Goal: Task Accomplishment & Management: Use online tool/utility

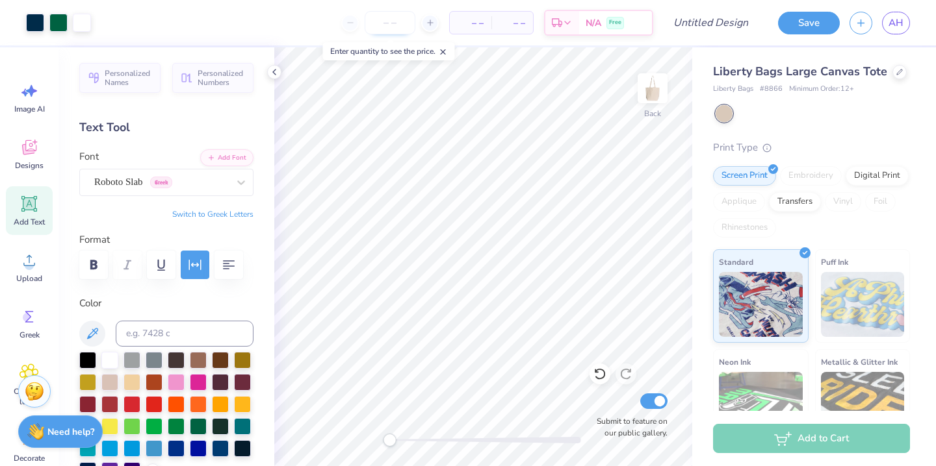
click at [402, 18] on input "number" at bounding box center [389, 22] width 51 height 23
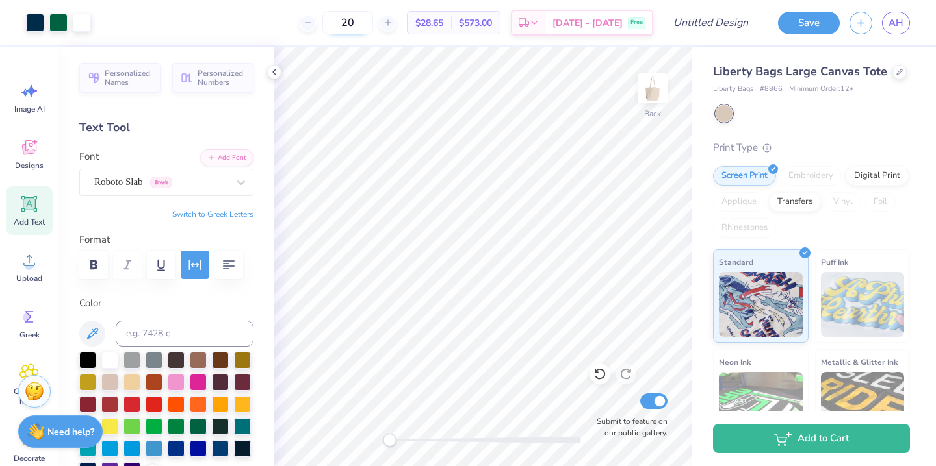
type input "2"
type input "3"
type input "50"
click at [733, 25] on input "Design Title" at bounding box center [727, 23] width 64 height 26
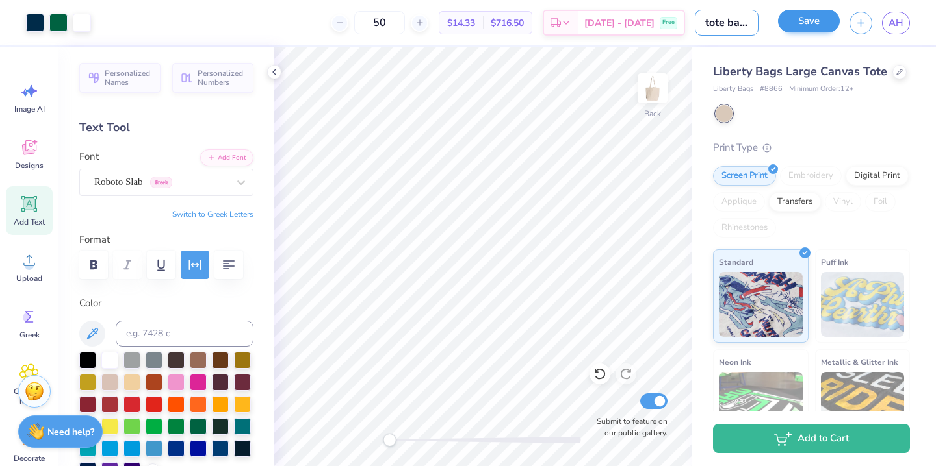
type input "tote bag draft 1"
click at [804, 17] on button "Save" at bounding box center [809, 21] width 62 height 23
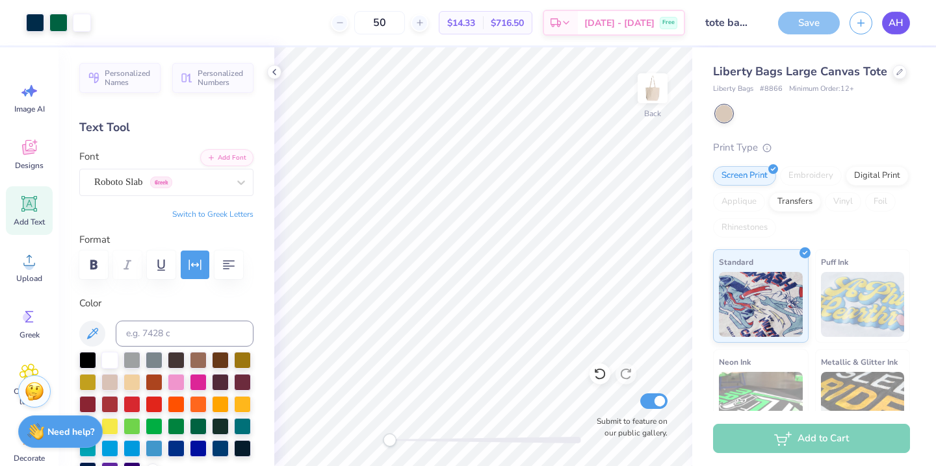
click at [899, 18] on span "AH" at bounding box center [895, 23] width 15 height 15
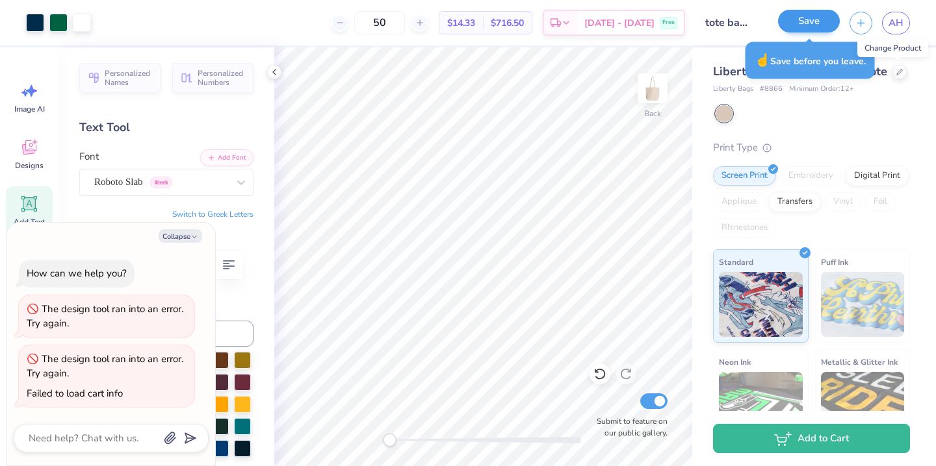
click at [798, 19] on button "Save" at bounding box center [809, 21] width 62 height 23
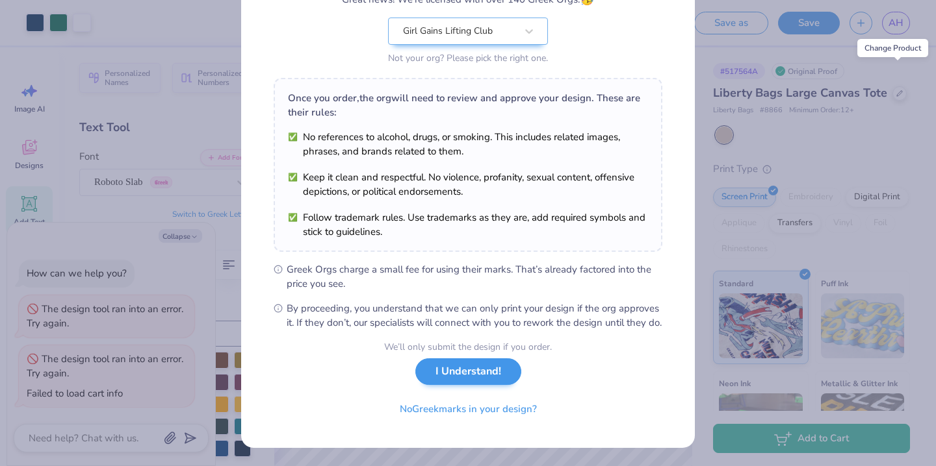
scroll to position [142, 0]
click at [461, 404] on button "No Greek marks in your design?" at bounding box center [468, 406] width 159 height 27
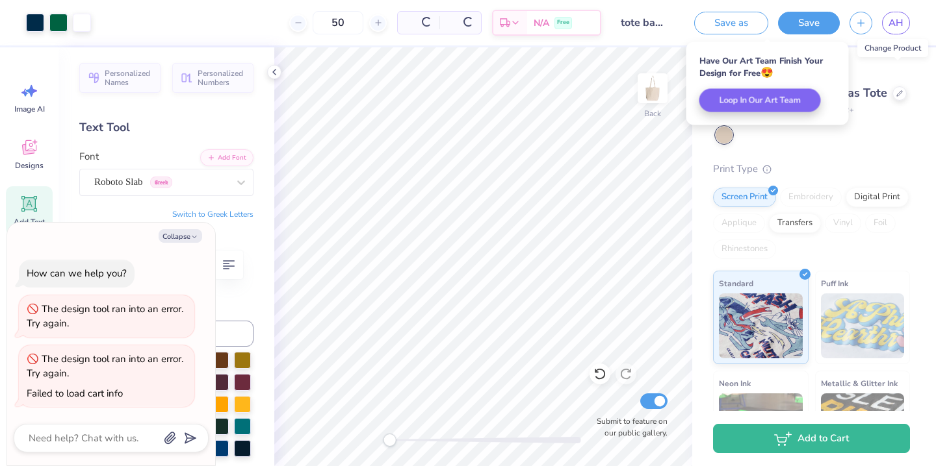
scroll to position [0, 0]
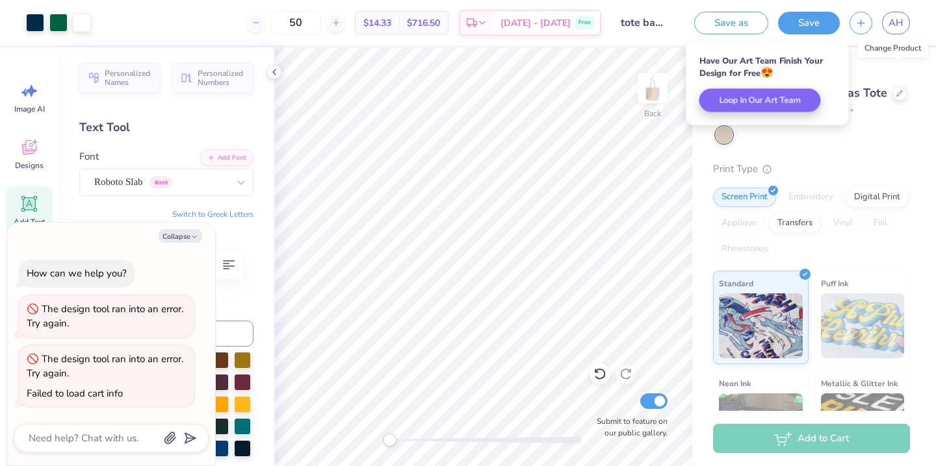
click at [861, 133] on div at bounding box center [812, 135] width 194 height 17
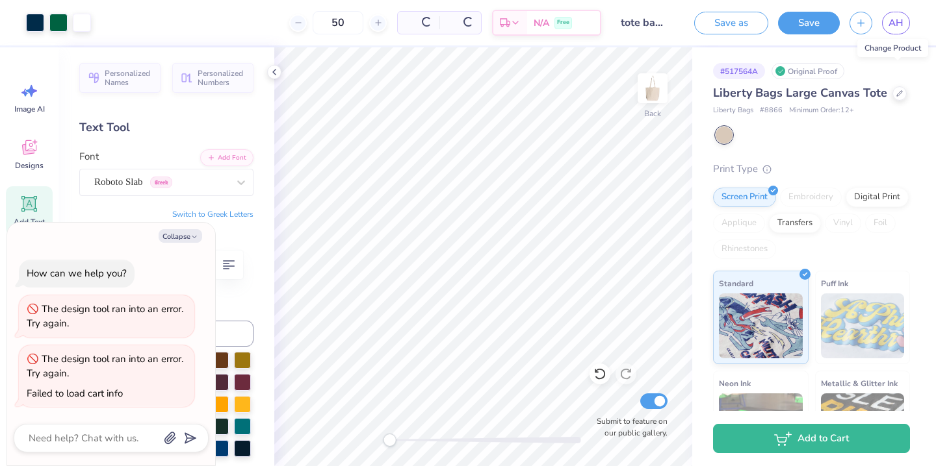
type textarea "x"
click at [891, 25] on span "AH" at bounding box center [895, 23] width 15 height 15
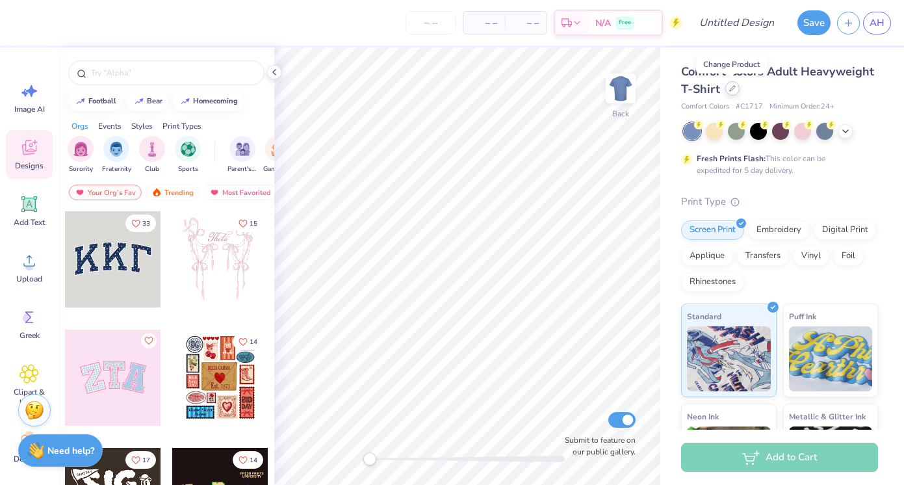
click at [734, 93] on div at bounding box center [732, 88] width 14 height 14
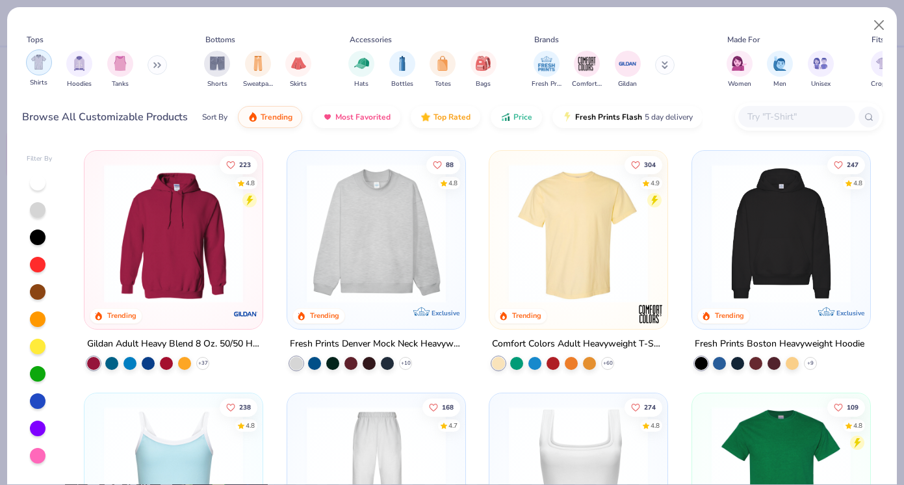
click at [42, 71] on div "filter for Shirts" at bounding box center [39, 62] width 26 height 26
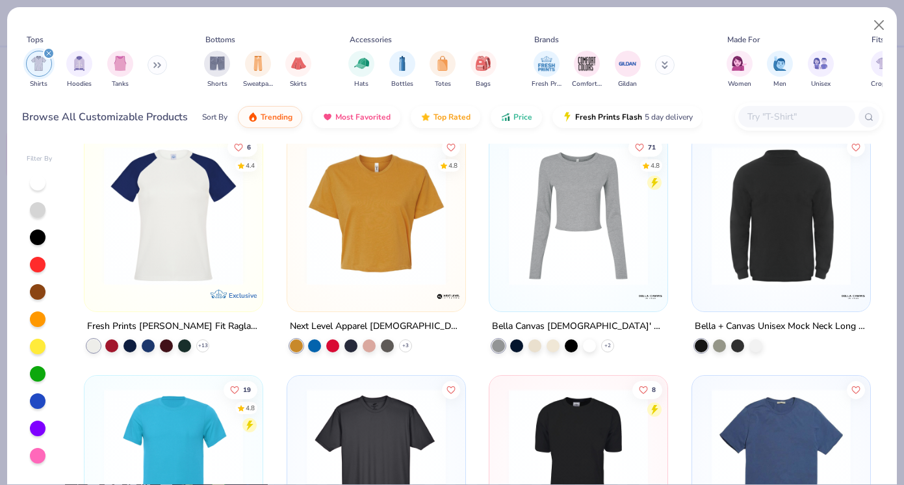
scroll to position [945, 0]
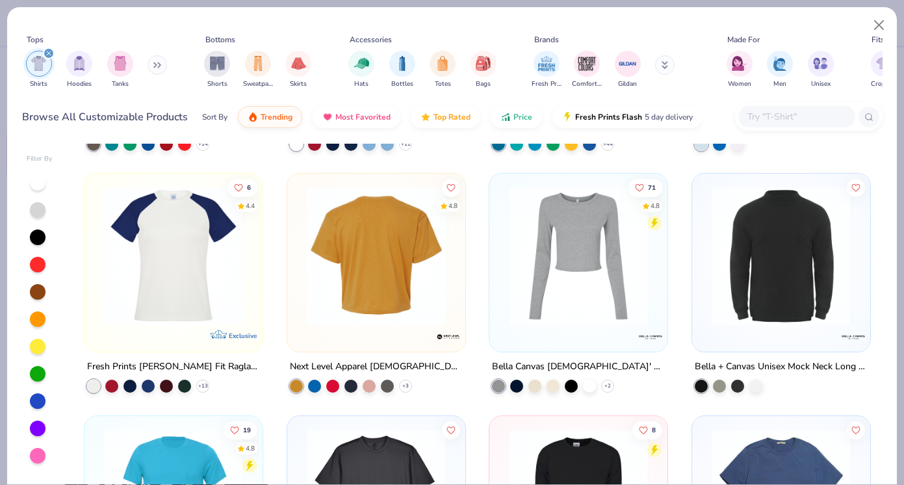
click at [433, 314] on img at bounding box center [376, 255] width 152 height 139
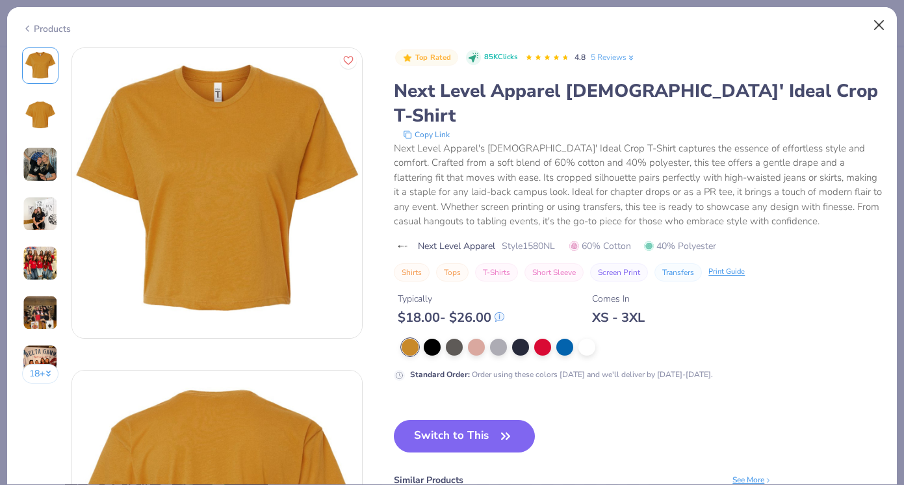
click at [806, 25] on button "Close" at bounding box center [879, 25] width 25 height 25
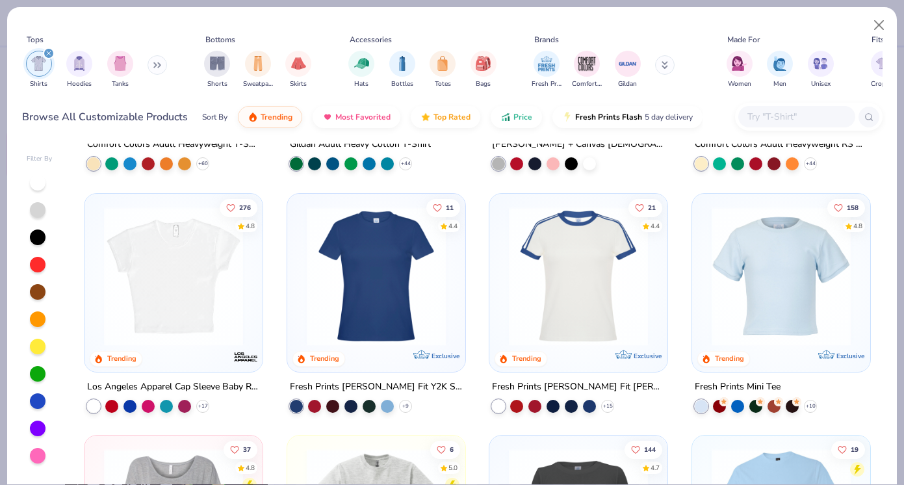
scroll to position [194, 0]
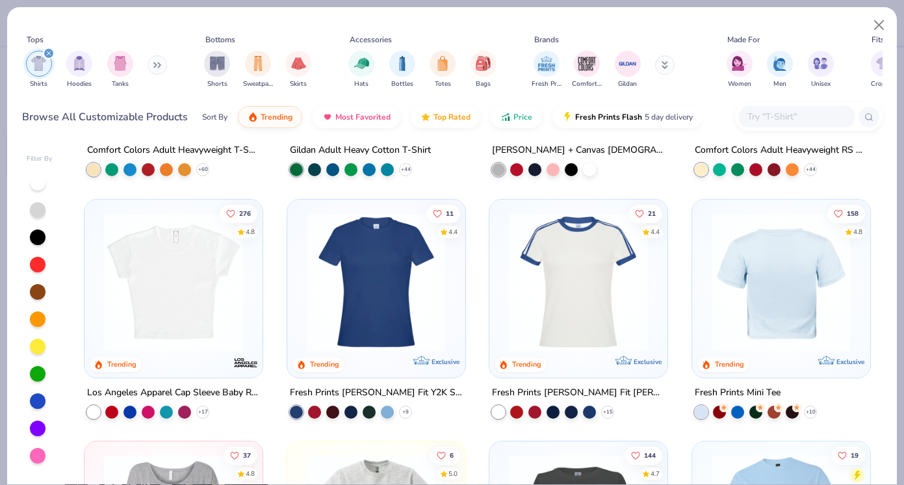
click at [705, 277] on img at bounding box center [629, 281] width 152 height 139
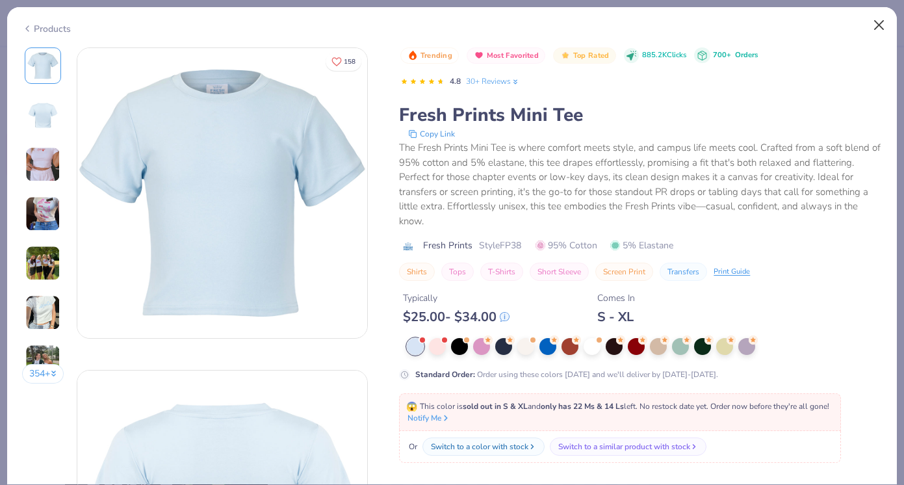
click at [806, 27] on button "Close" at bounding box center [879, 25] width 25 height 25
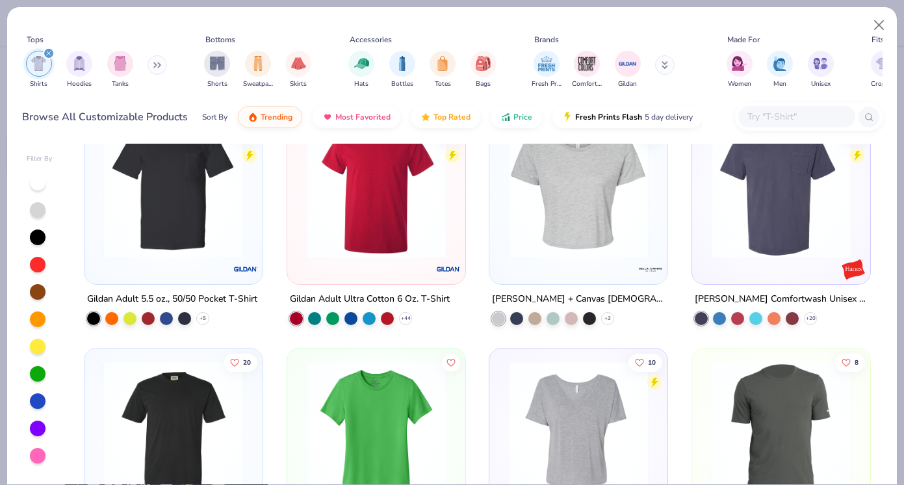
scroll to position [1498, 0]
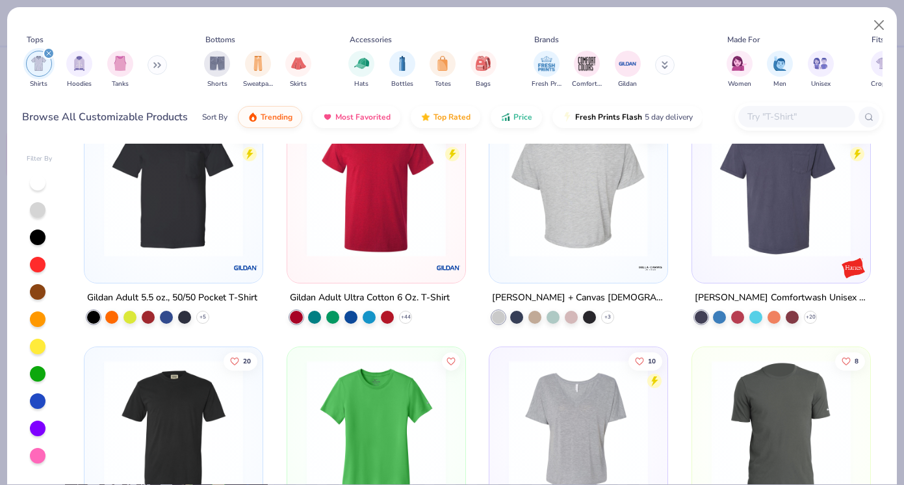
click at [503, 218] on img at bounding box center [427, 187] width 152 height 139
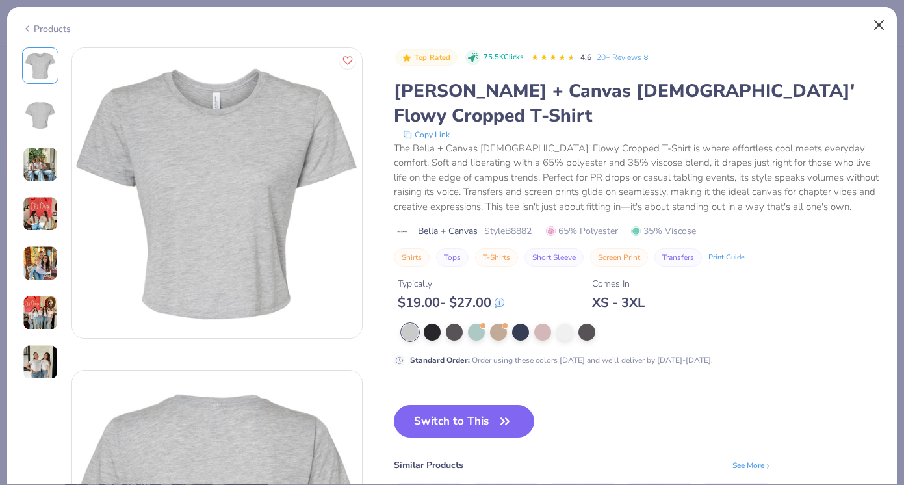
click at [806, 25] on button "Close" at bounding box center [879, 25] width 25 height 25
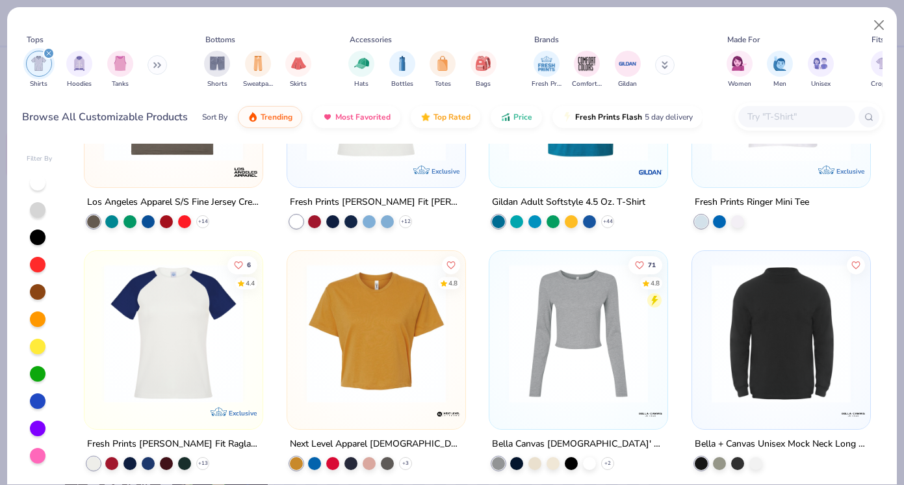
scroll to position [866, 0]
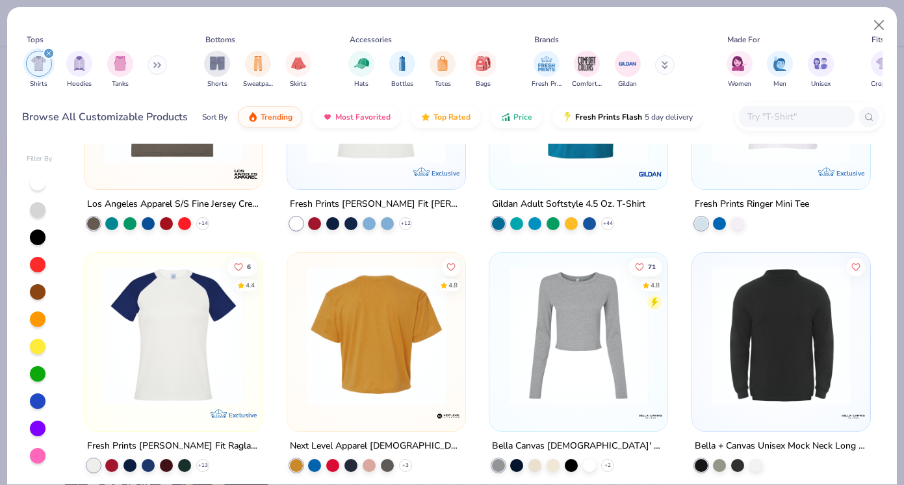
click at [300, 337] on img at bounding box center [224, 335] width 152 height 139
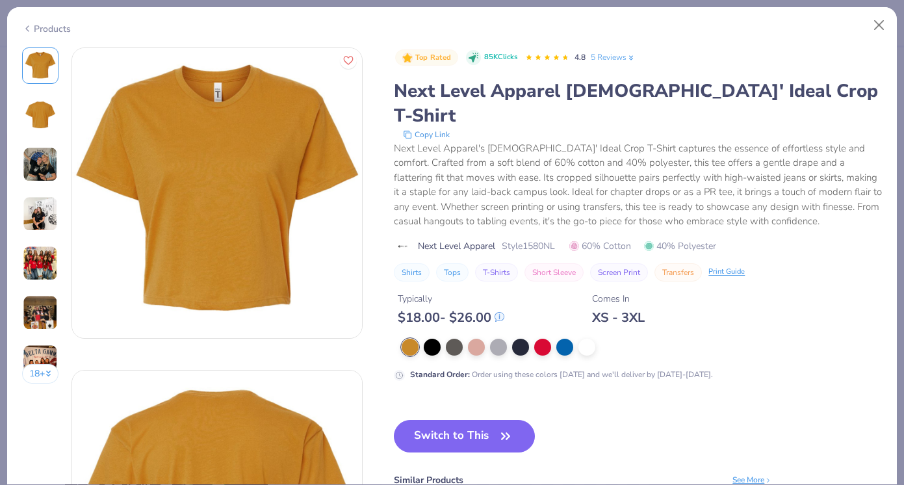
click at [35, 153] on img at bounding box center [40, 164] width 35 height 35
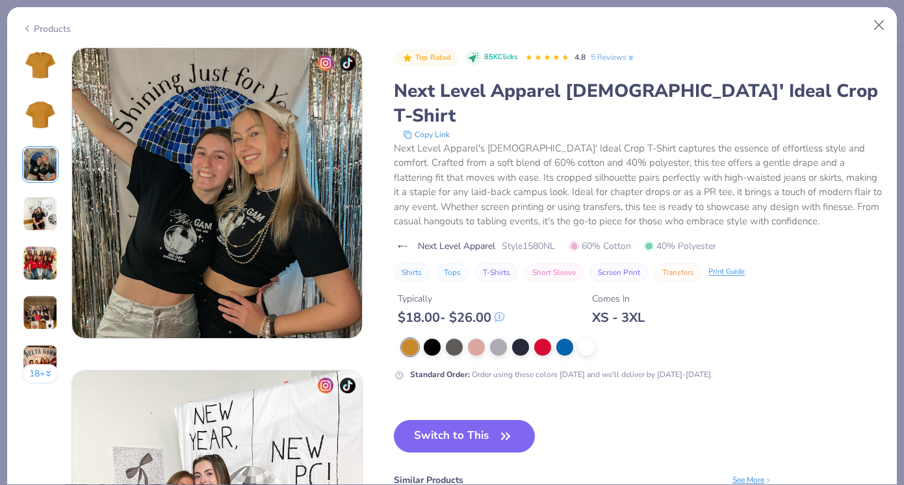
click at [39, 205] on img at bounding box center [40, 213] width 35 height 35
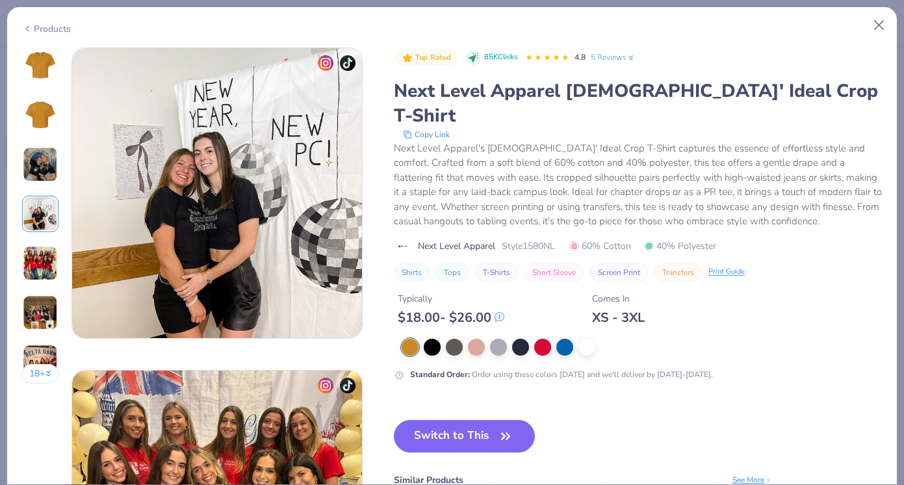
click at [38, 257] on img at bounding box center [40, 263] width 35 height 35
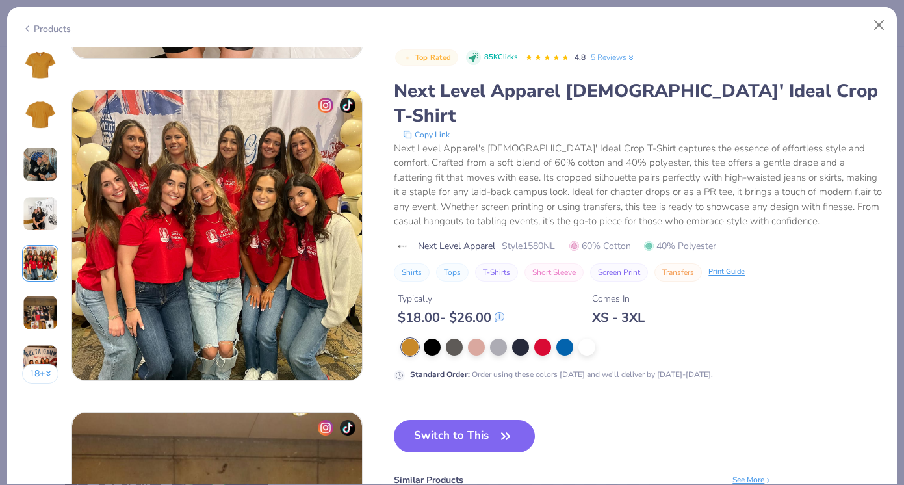
scroll to position [1289, 0]
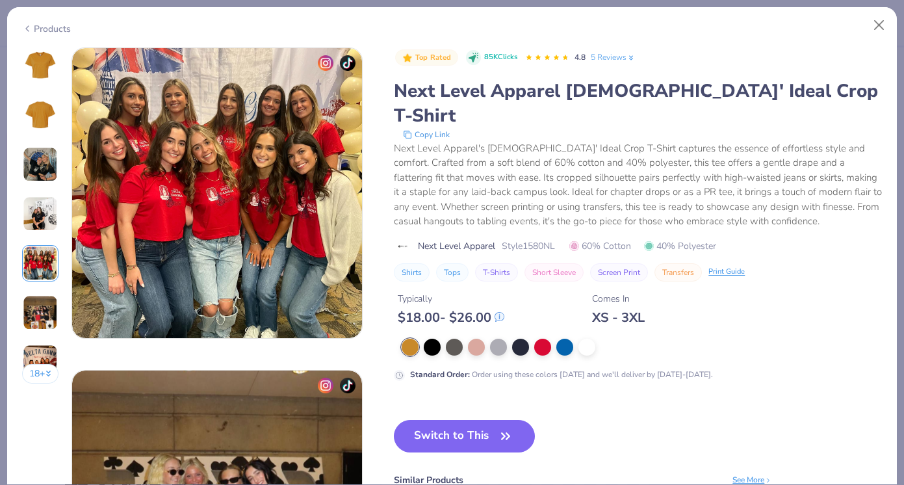
click at [47, 75] on img at bounding box center [40, 65] width 31 height 31
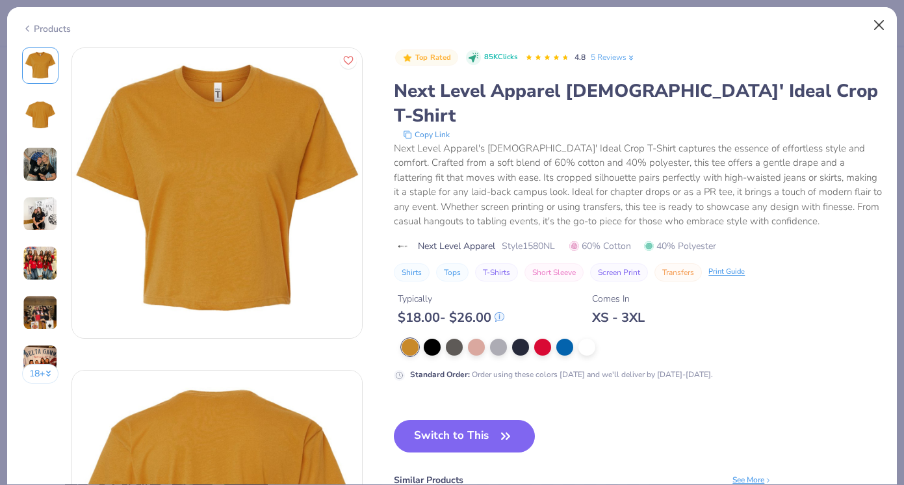
click at [806, 27] on button "Close" at bounding box center [879, 25] width 25 height 25
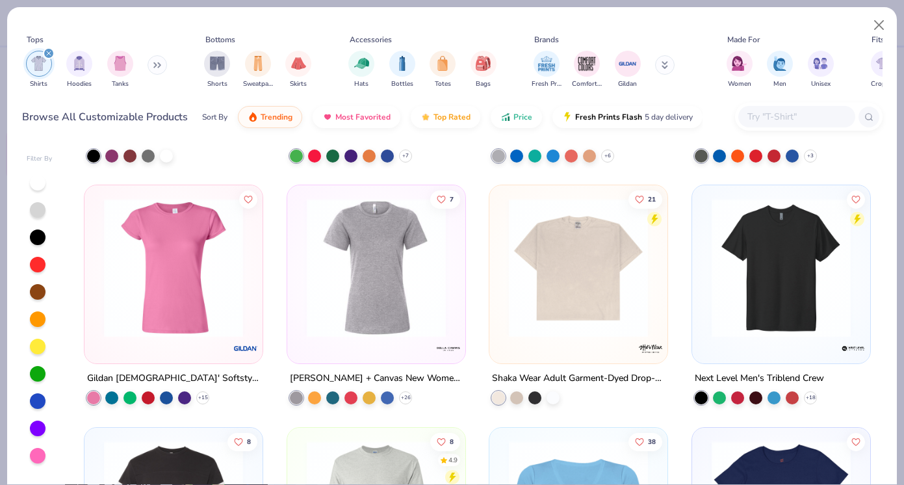
scroll to position [1948, 0]
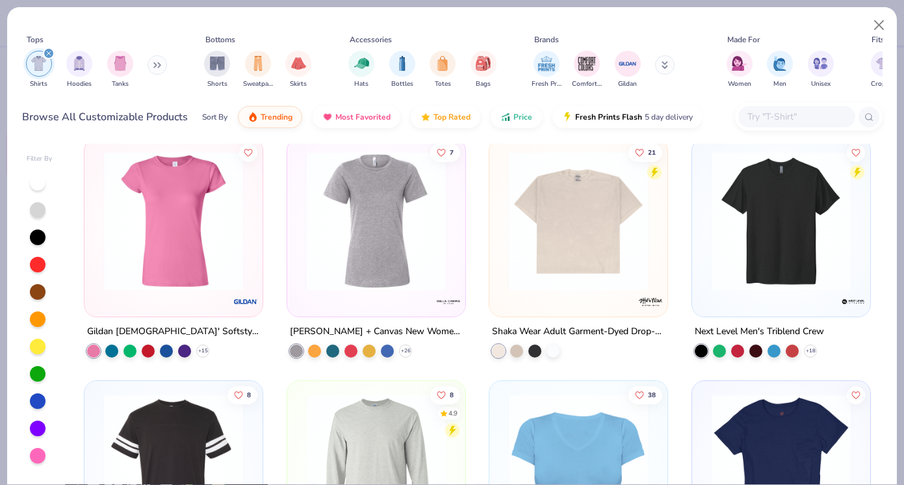
click at [564, 243] on img at bounding box center [578, 220] width 152 height 139
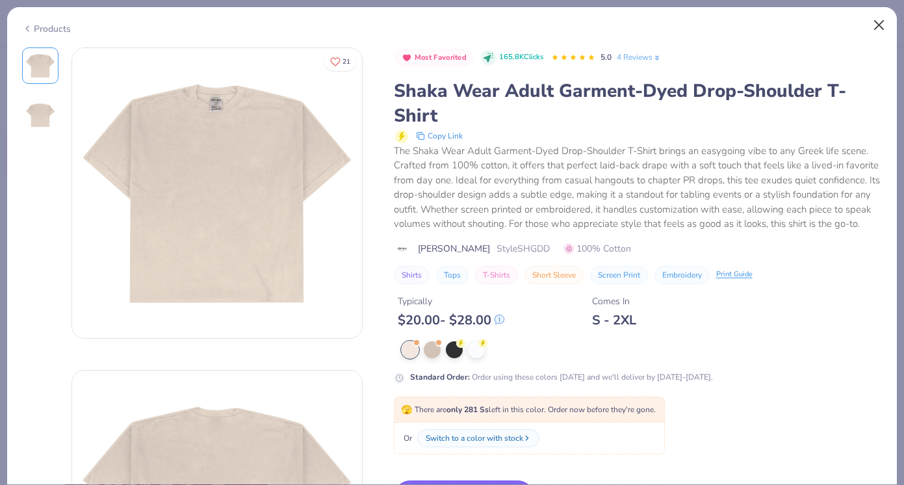
click at [806, 19] on button "Close" at bounding box center [879, 25] width 25 height 25
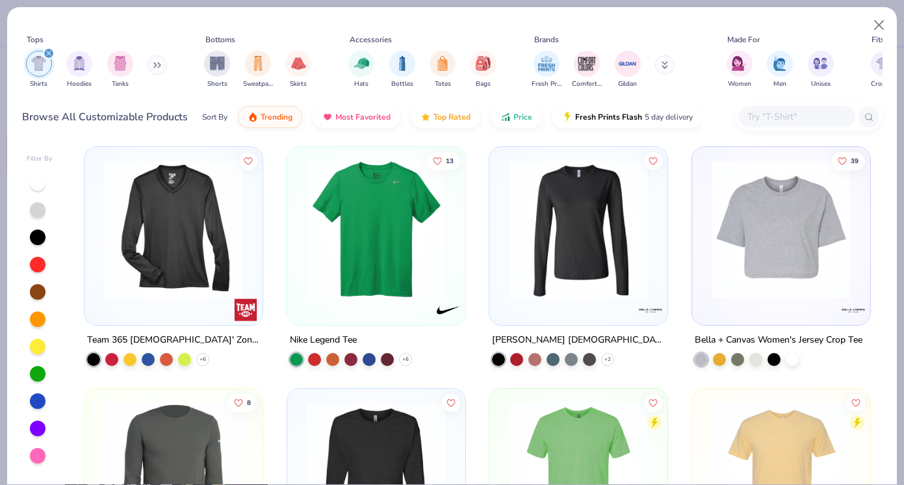
scroll to position [2664, 0]
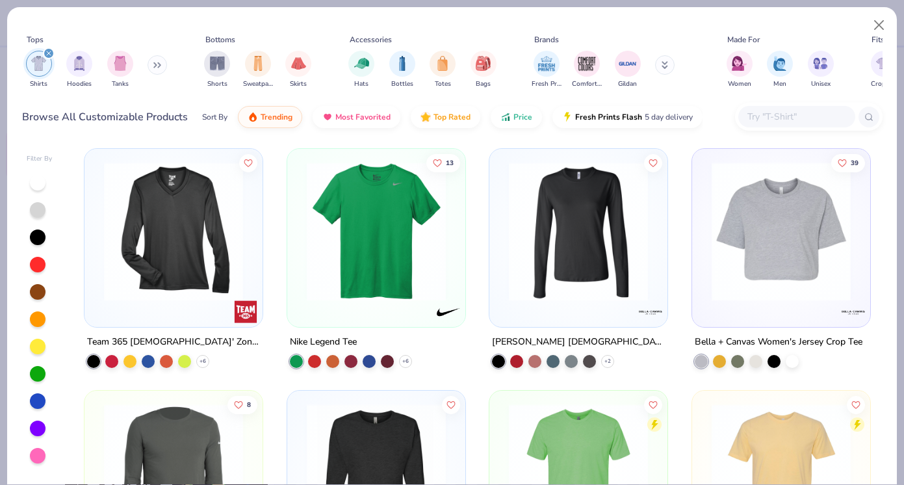
click at [802, 239] on img at bounding box center [781, 230] width 152 height 139
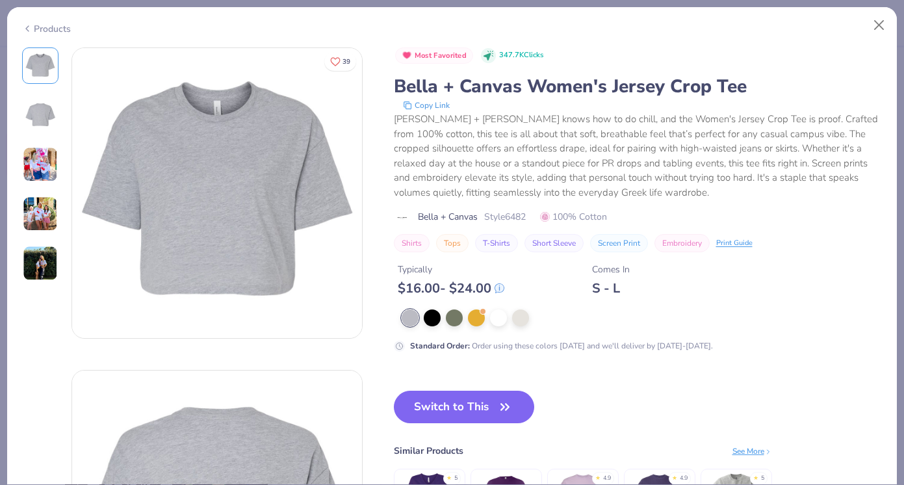
click at [29, 212] on img at bounding box center [40, 213] width 35 height 35
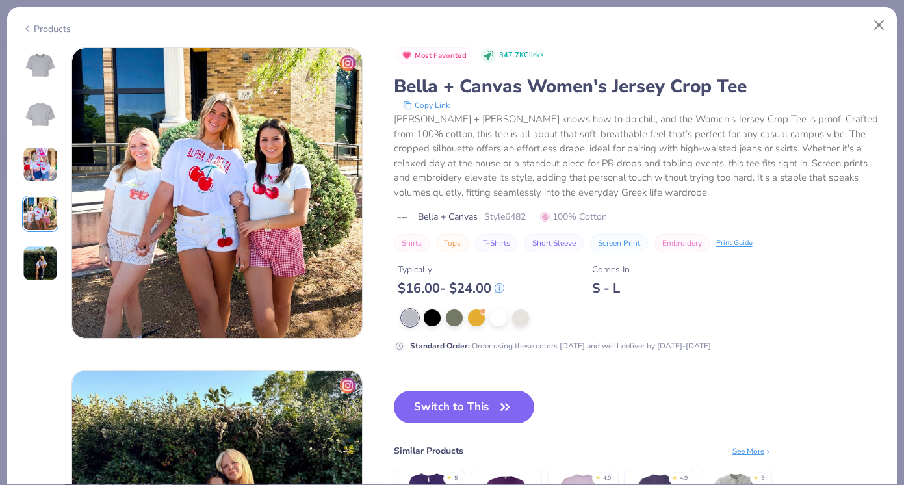
click at [38, 172] on img at bounding box center [40, 164] width 35 height 35
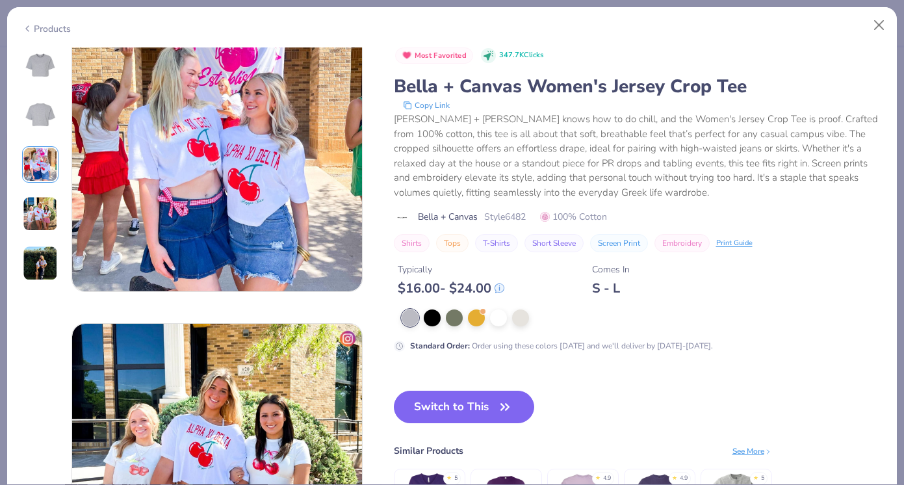
scroll to position [644, 0]
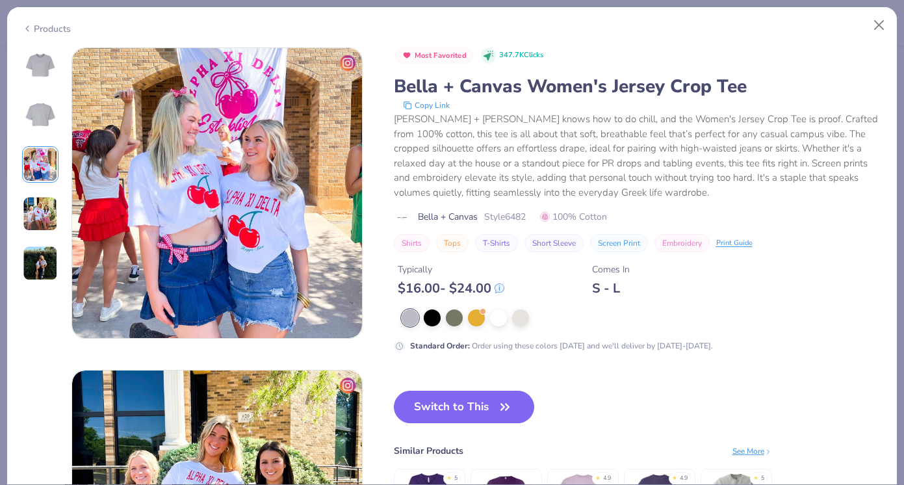
click at [42, 257] on img at bounding box center [40, 263] width 35 height 35
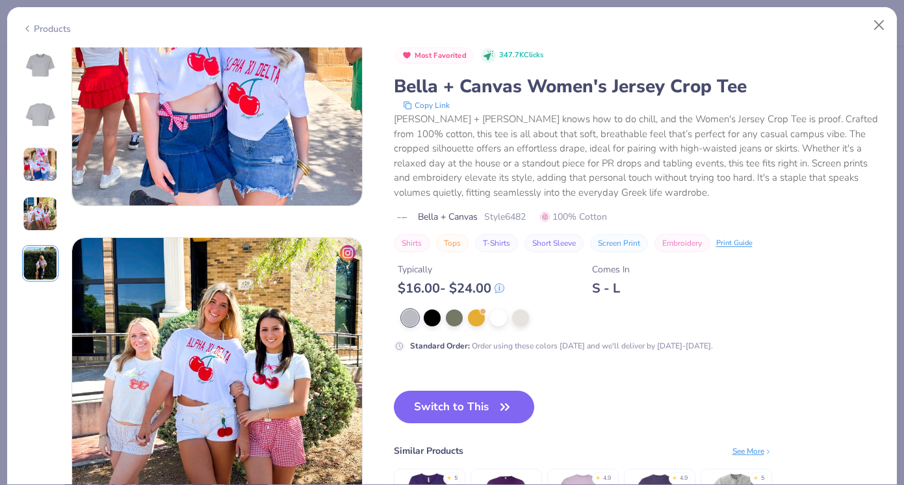
scroll to position [767, 0]
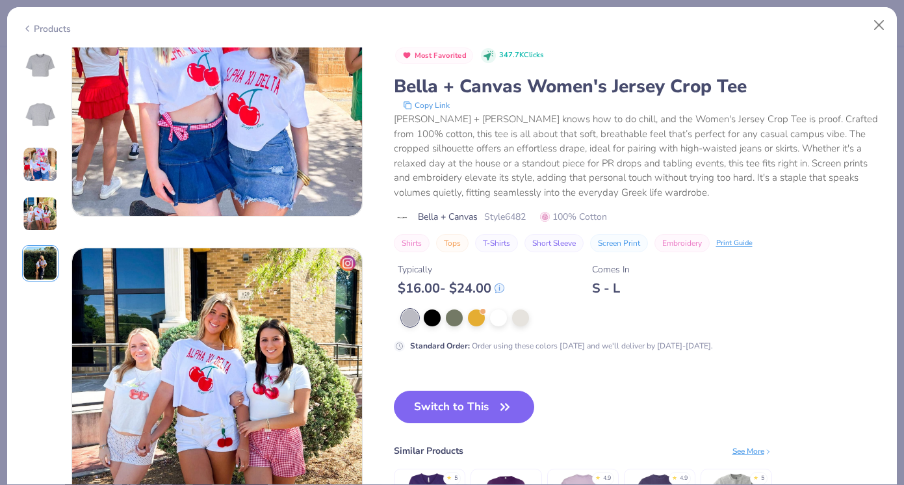
click at [38, 122] on img at bounding box center [40, 114] width 31 height 31
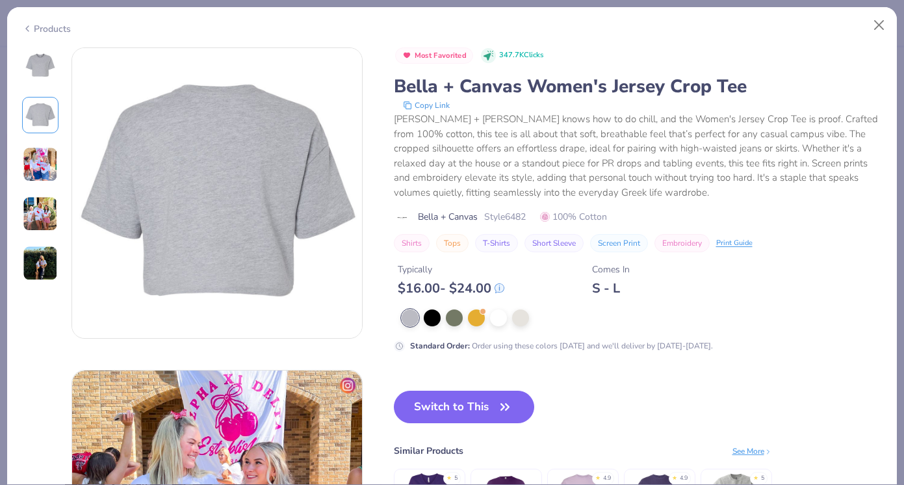
click at [52, 71] on img at bounding box center [40, 65] width 31 height 31
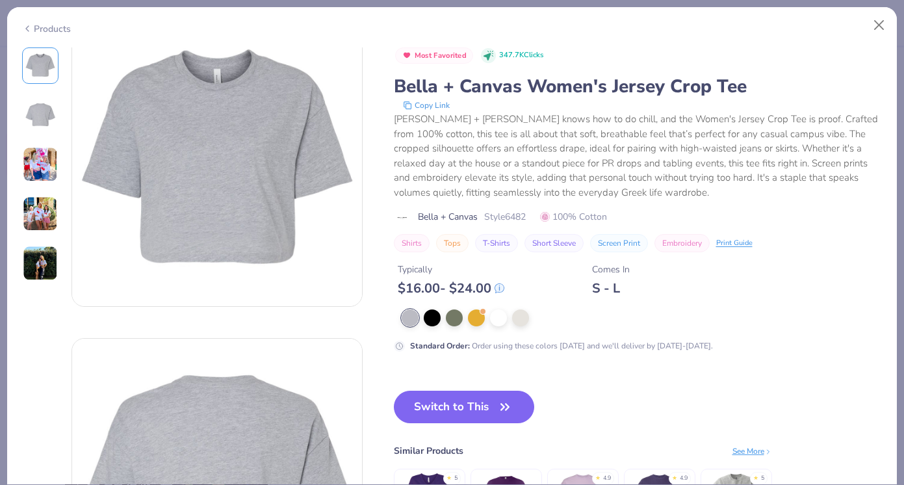
scroll to position [0, 0]
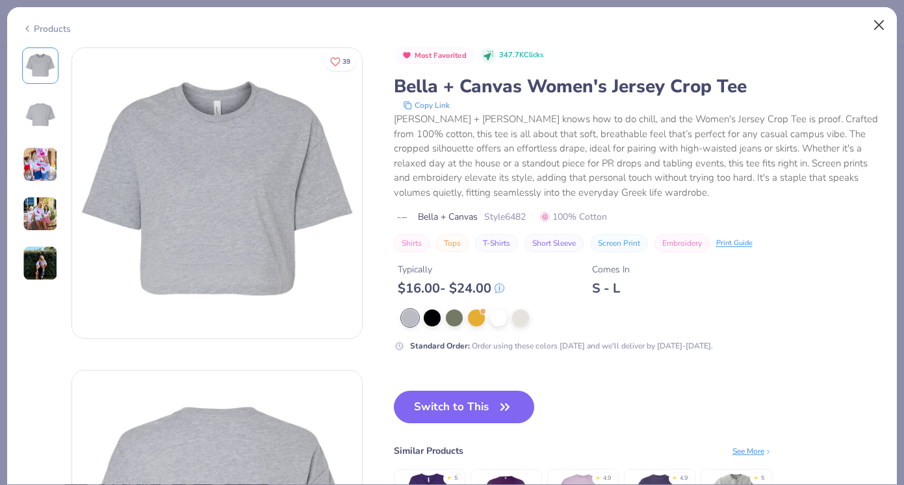
click at [806, 20] on button "Close" at bounding box center [879, 25] width 25 height 25
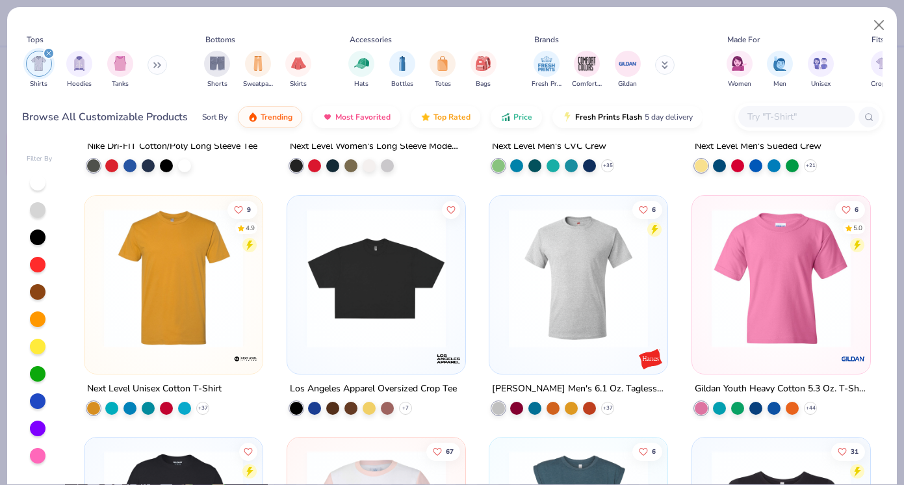
scroll to position [3103, 0]
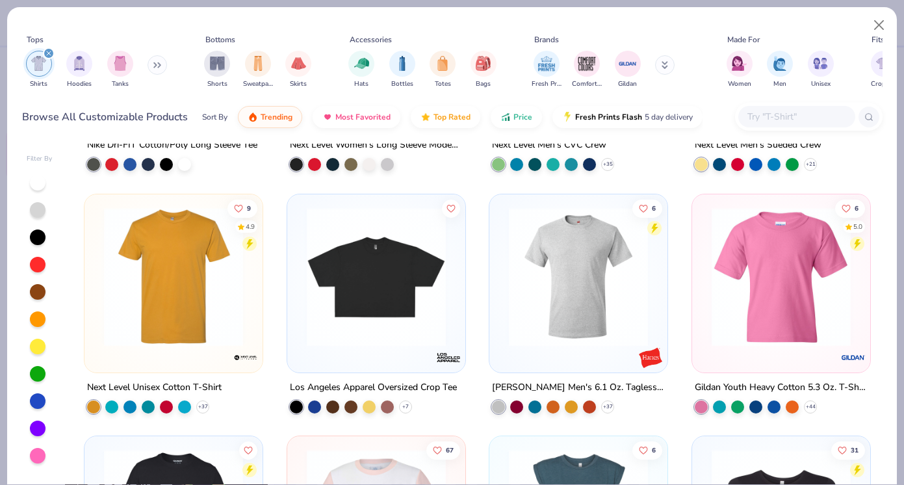
click at [388, 315] on img at bounding box center [376, 276] width 152 height 139
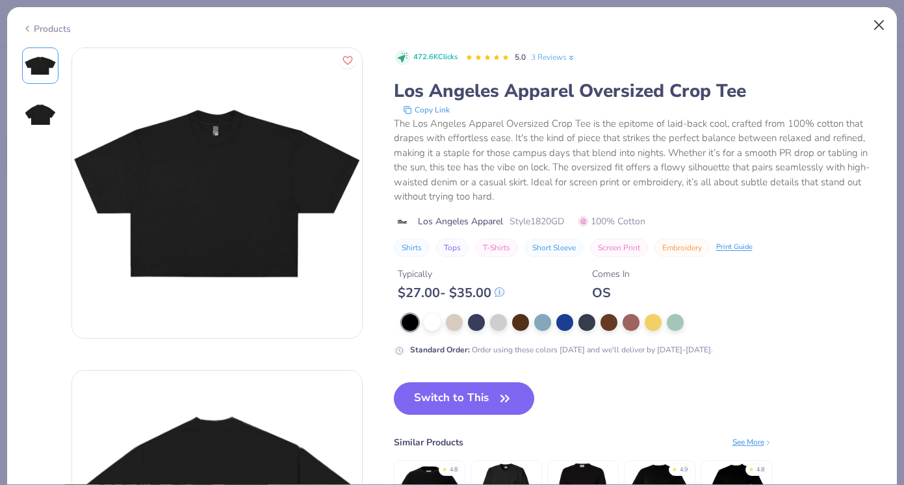
click at [806, 19] on button "Close" at bounding box center [879, 25] width 25 height 25
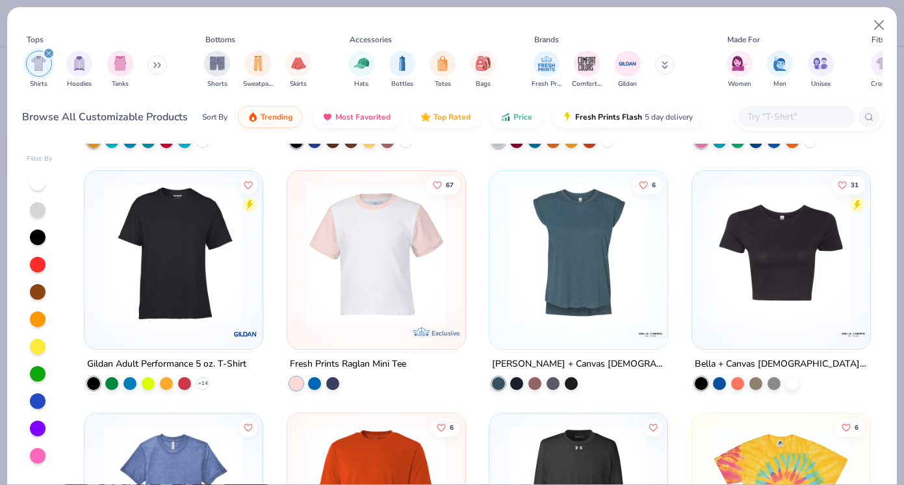
scroll to position [3362, 0]
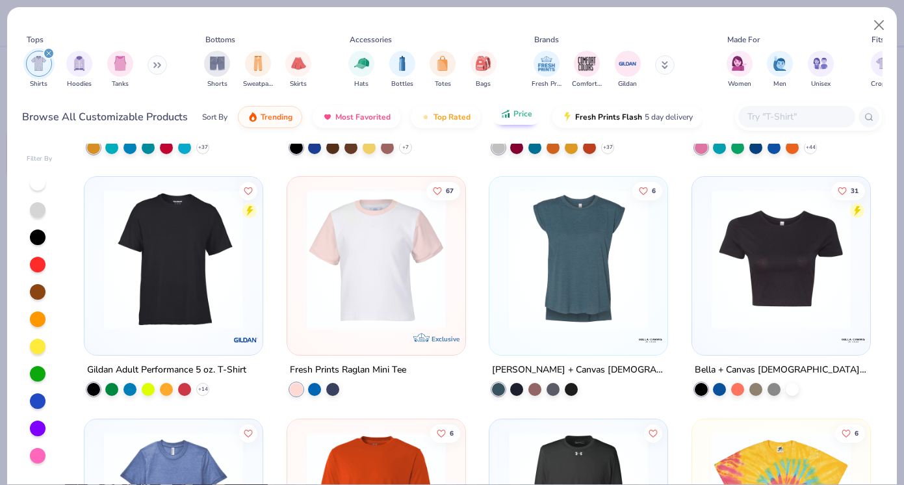
click at [509, 120] on button "Price" at bounding box center [516, 114] width 51 height 22
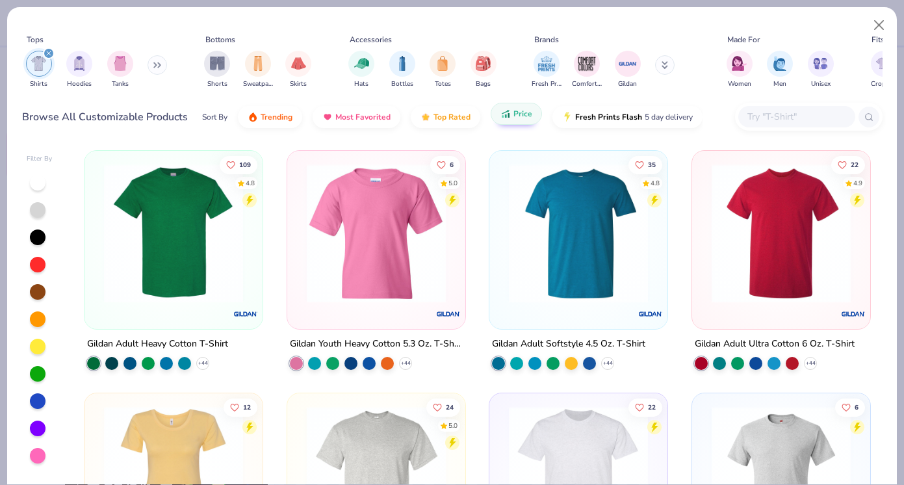
click at [509, 120] on button "Price" at bounding box center [516, 114] width 51 height 22
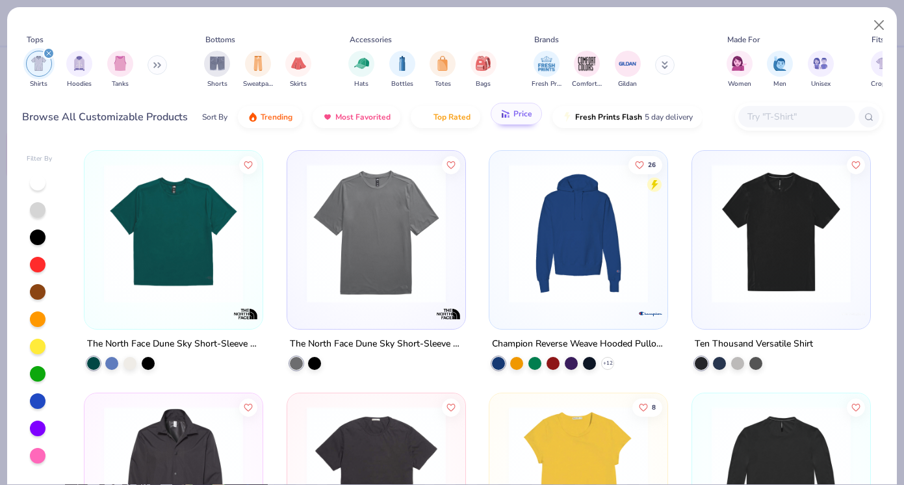
click at [509, 120] on button "Price" at bounding box center [516, 114] width 51 height 22
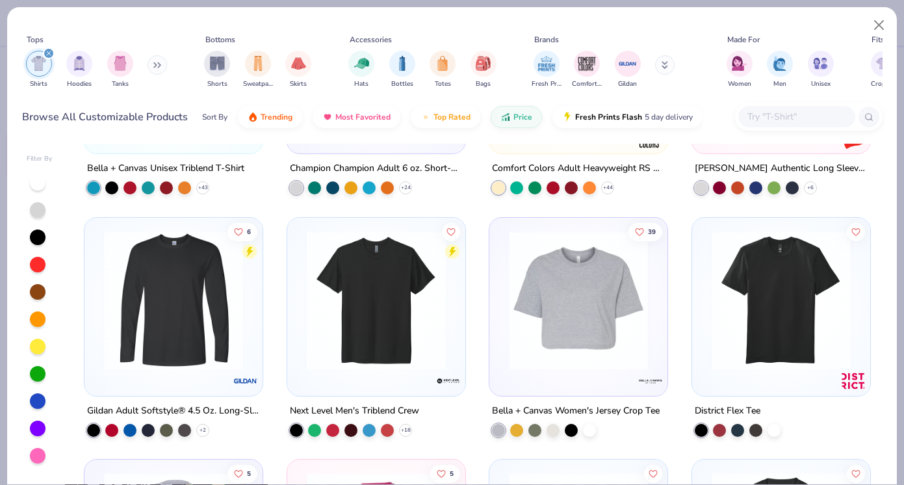
scroll to position [3565, 0]
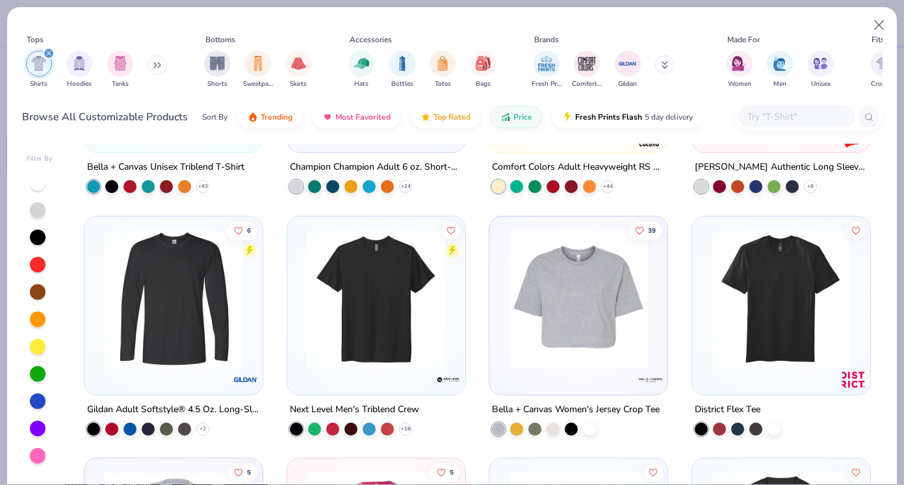
click at [552, 350] on img at bounding box center [578, 298] width 152 height 139
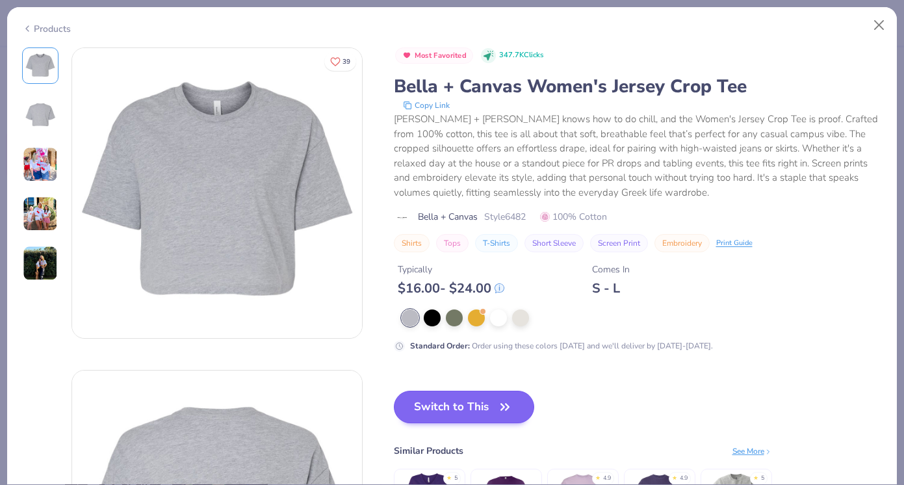
click at [466, 405] on button "Switch to This" at bounding box center [464, 406] width 141 height 32
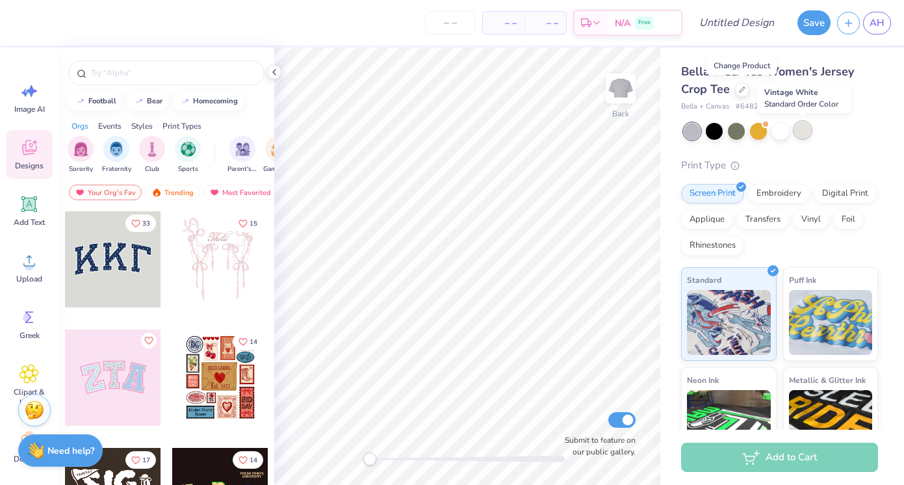
click at [798, 129] on div at bounding box center [802, 129] width 17 height 17
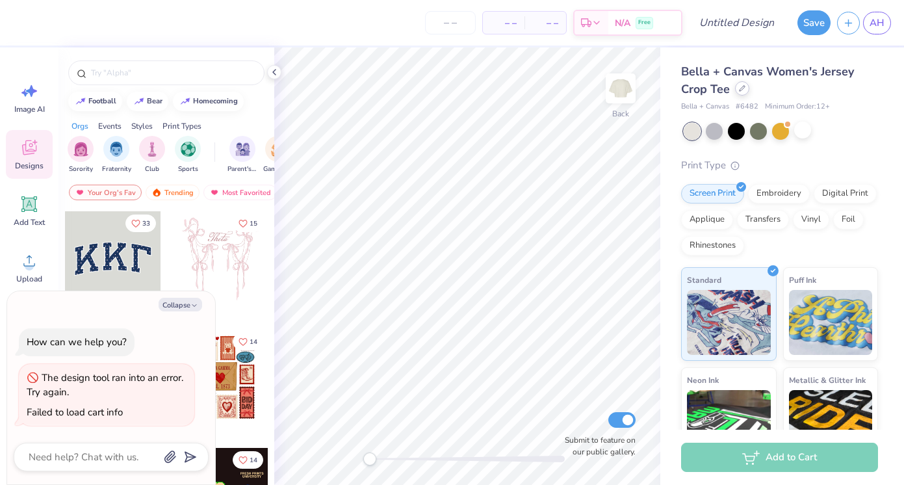
click at [735, 89] on div at bounding box center [742, 88] width 14 height 14
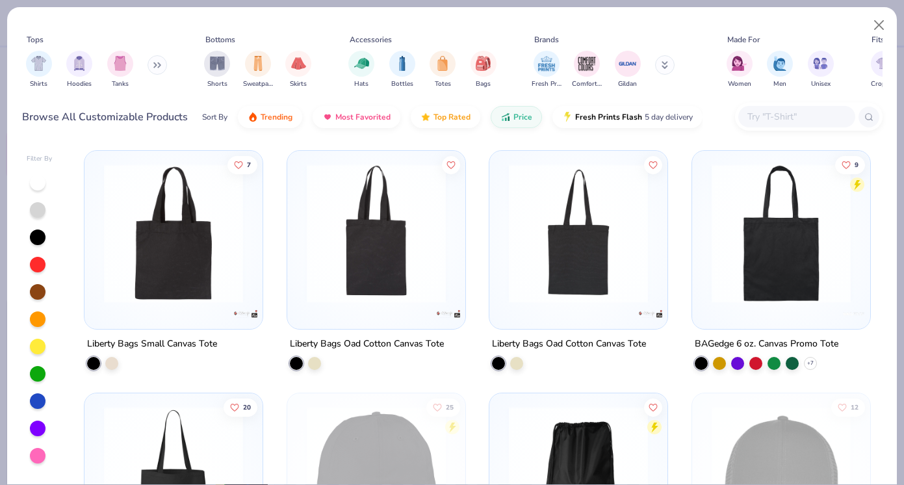
click at [54, 70] on div "Shirts Hoodies Tanks" at bounding box center [96, 69] width 149 height 48
click at [38, 66] on img "filter for Shirts" at bounding box center [38, 62] width 15 height 15
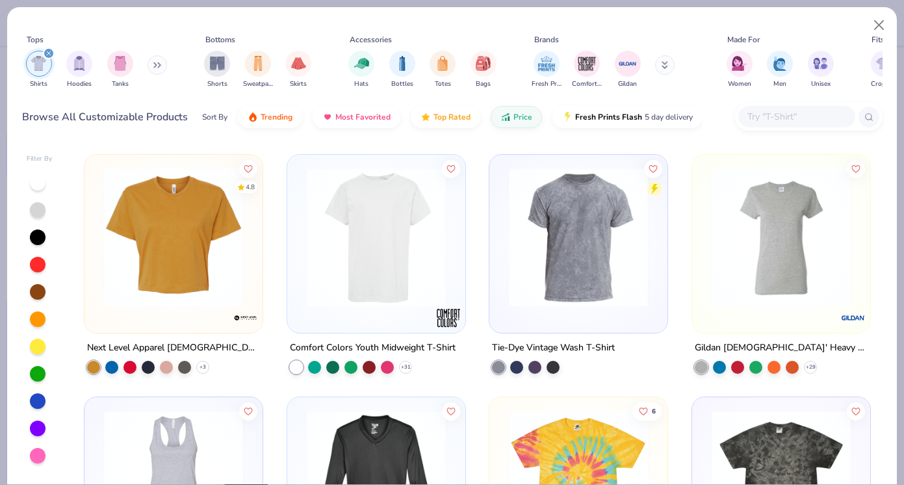
scroll to position [4835, 0]
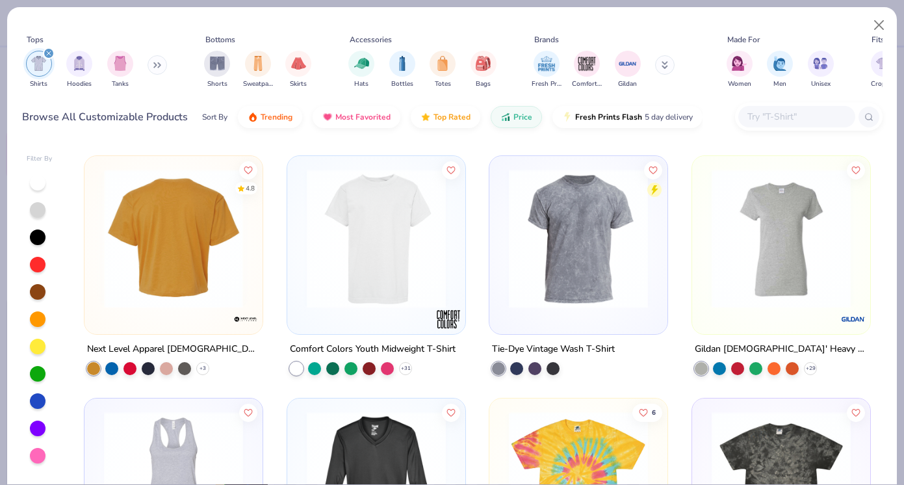
click at [218, 286] on img at bounding box center [173, 238] width 152 height 139
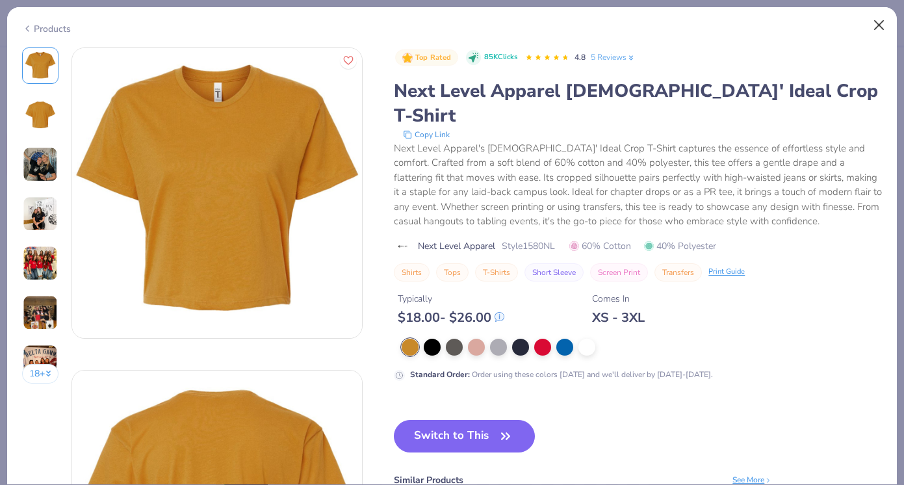
click at [806, 22] on button "Close" at bounding box center [879, 25] width 25 height 25
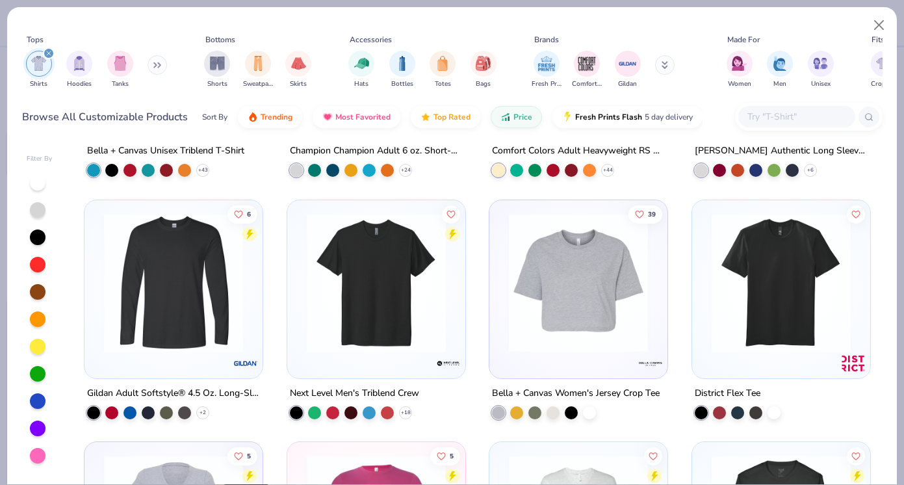
scroll to position [3573, 0]
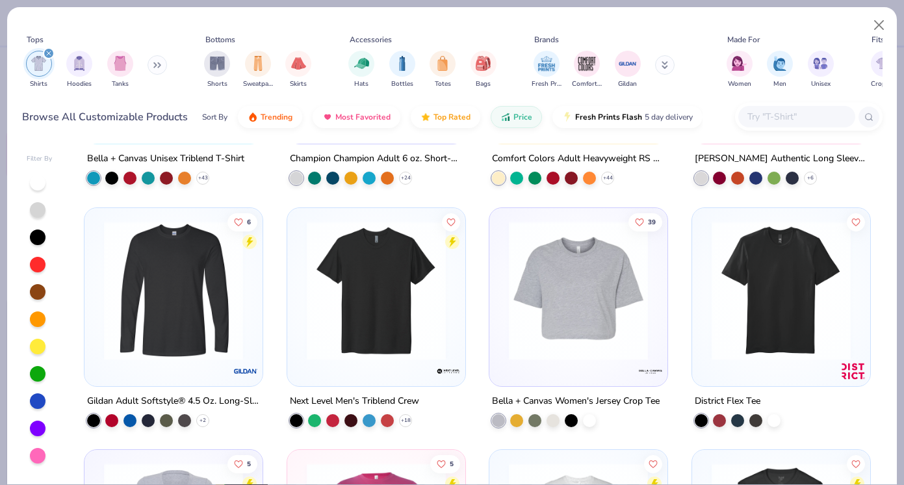
click at [559, 313] on img at bounding box center [578, 289] width 152 height 139
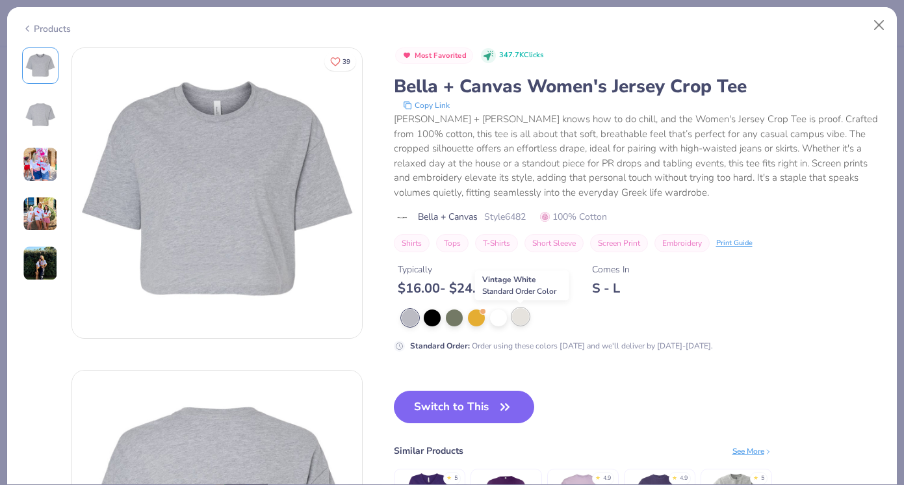
click at [524, 314] on div at bounding box center [520, 316] width 17 height 17
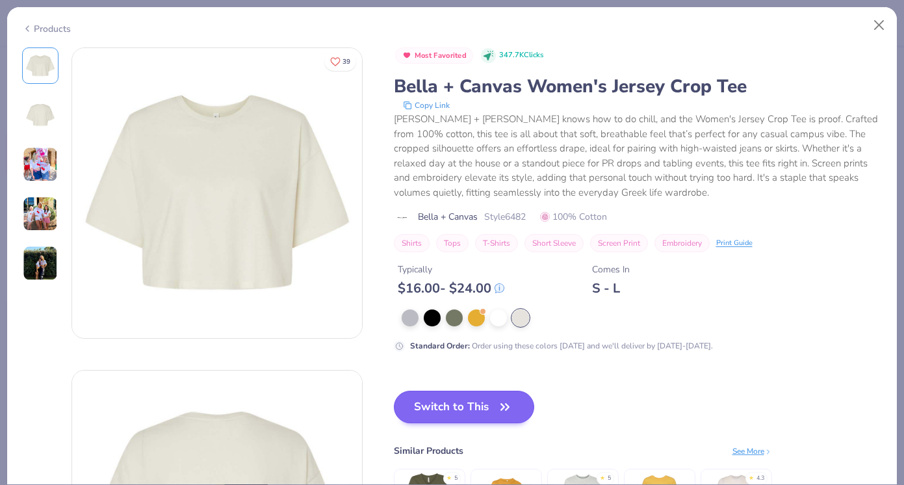
click at [492, 402] on button "Switch to This" at bounding box center [464, 406] width 141 height 32
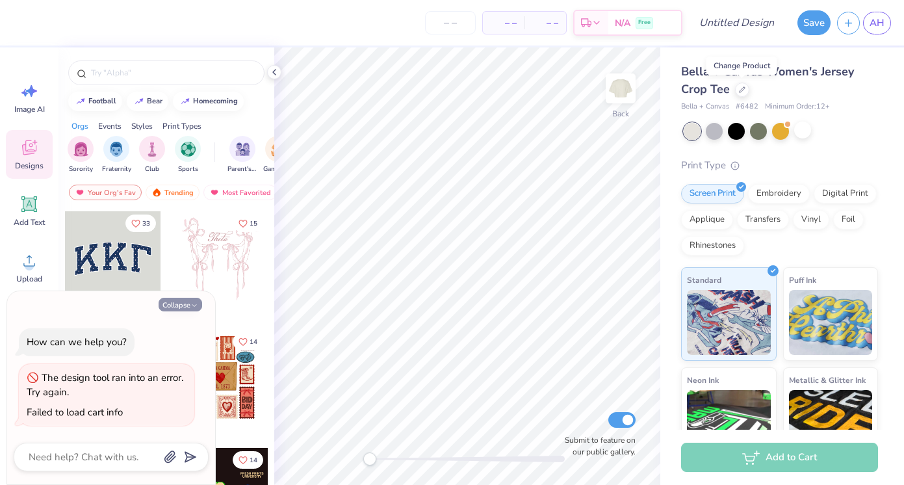
click at [176, 311] on button "Collapse" at bounding box center [181, 305] width 44 height 14
type textarea "x"
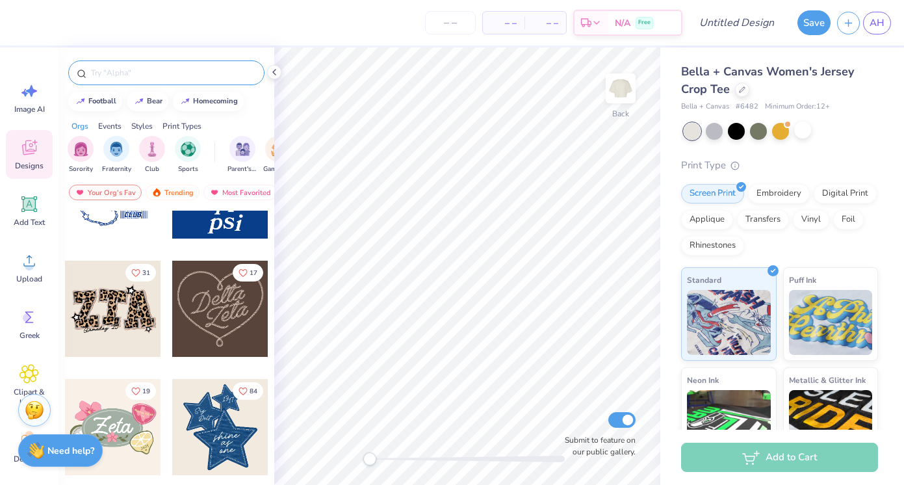
scroll to position [518, 0]
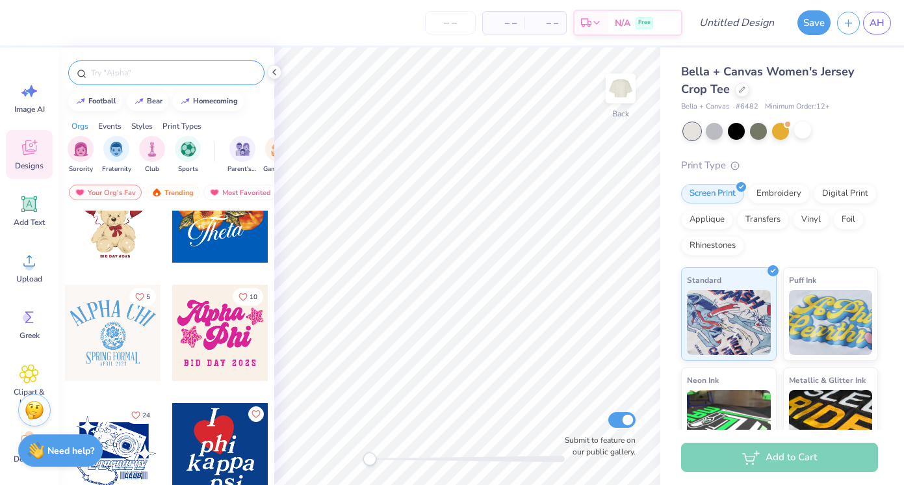
click at [207, 76] on input "text" at bounding box center [173, 72] width 166 height 13
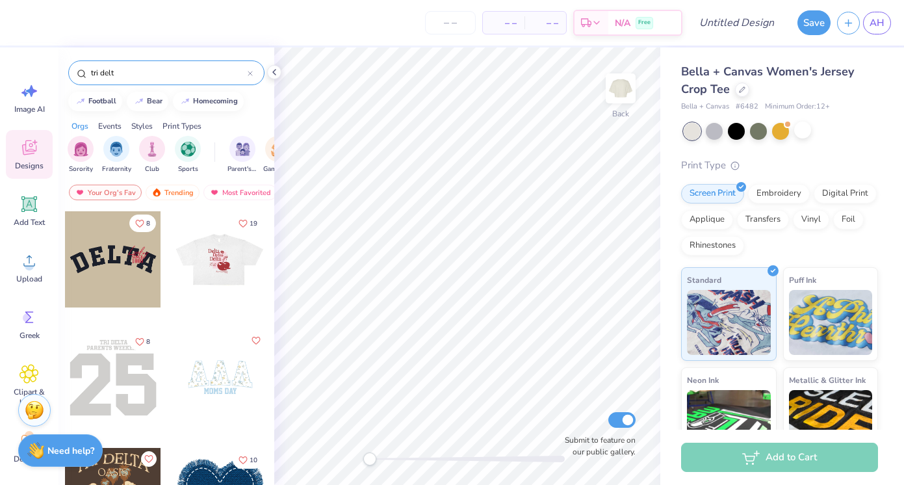
type input "tri delt"
click at [217, 268] on div at bounding box center [220, 259] width 96 height 96
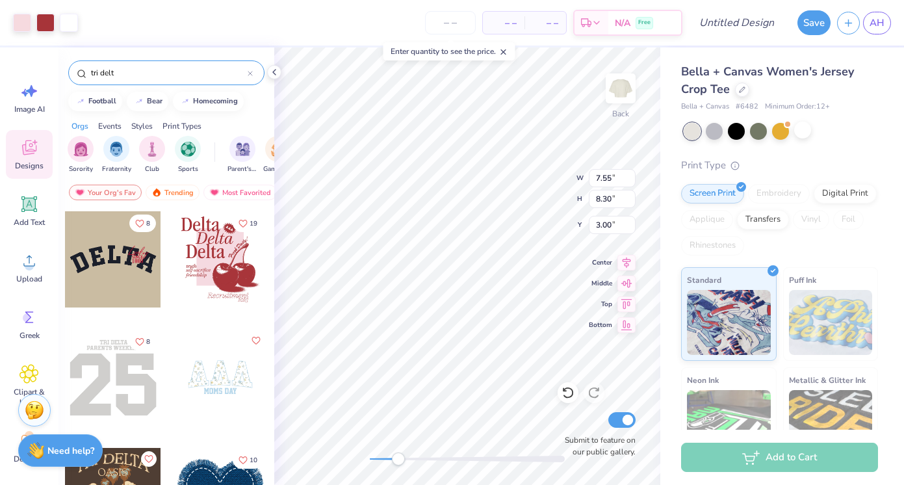
click at [398, 457] on div at bounding box center [467, 458] width 195 height 6
type input "3.75"
type input "1.44"
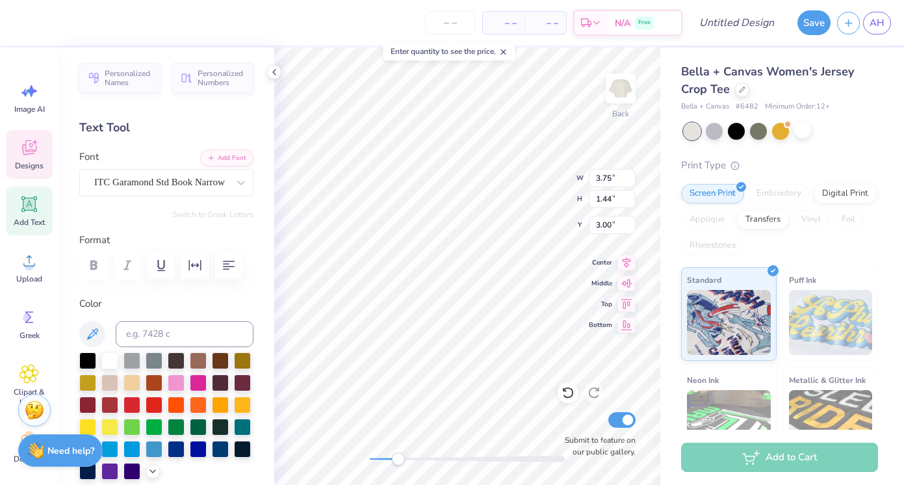
type textarea "Girl"
type input "3.63"
type input "1.24"
type input "4.42"
type textarea "Gains"
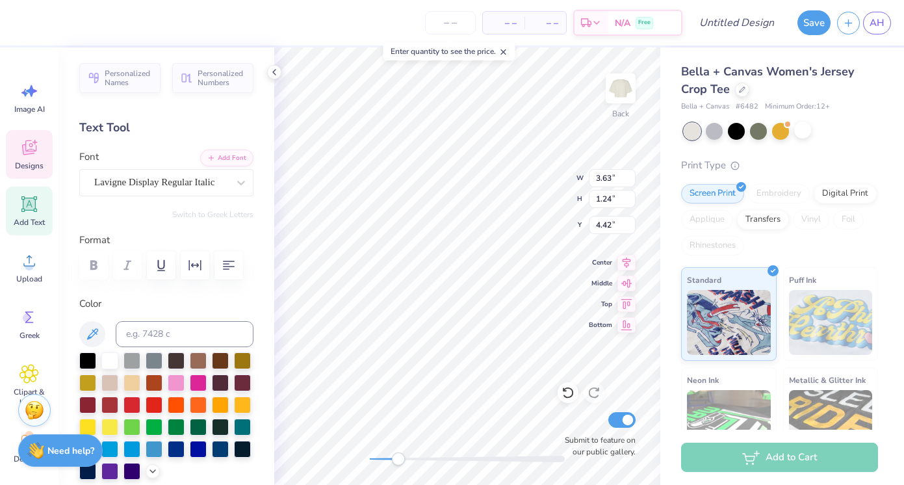
scroll to position [0, 1]
type input "3.76"
type input "1.44"
type input "5.60"
type textarea "UC [PERSON_NAME]"
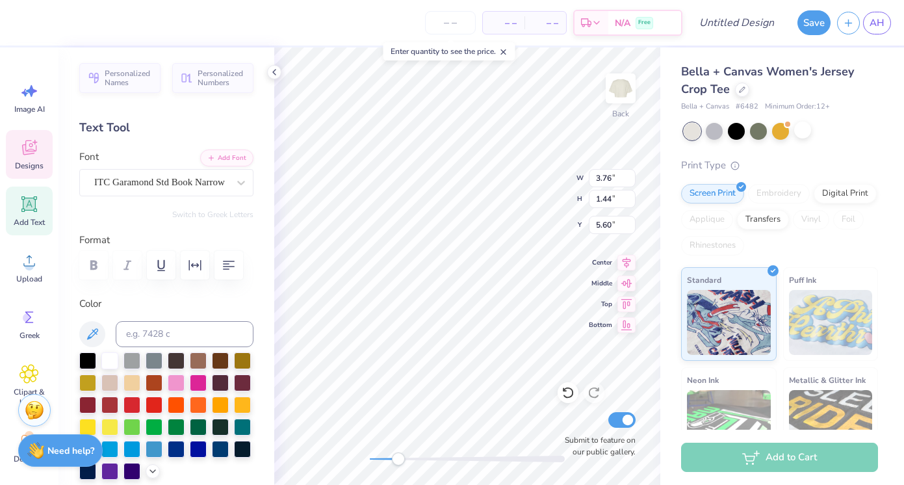
scroll to position [0, 2]
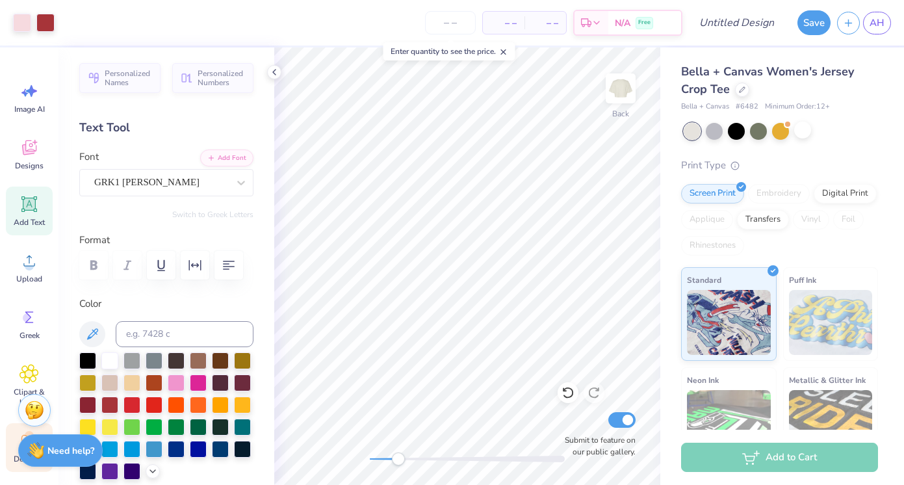
click at [11, 442] on div "Decorate" at bounding box center [29, 447] width 47 height 49
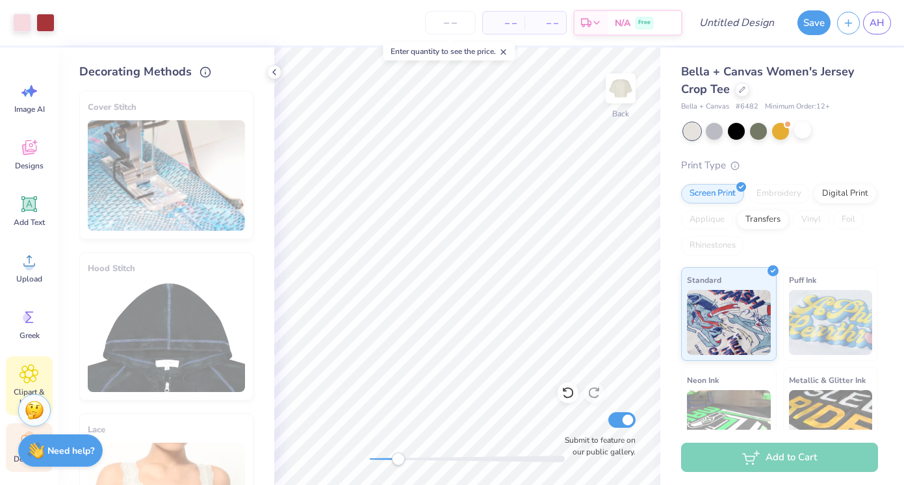
click at [29, 368] on icon at bounding box center [28, 373] width 19 height 19
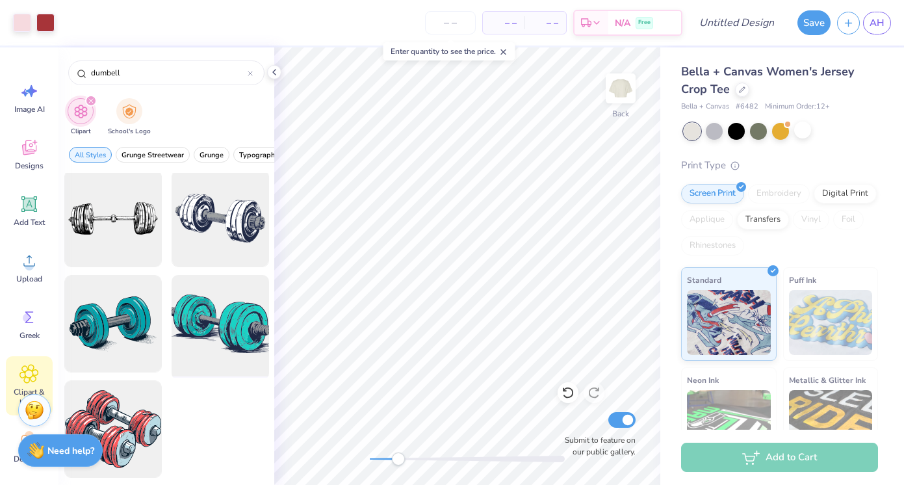
scroll to position [108, 0]
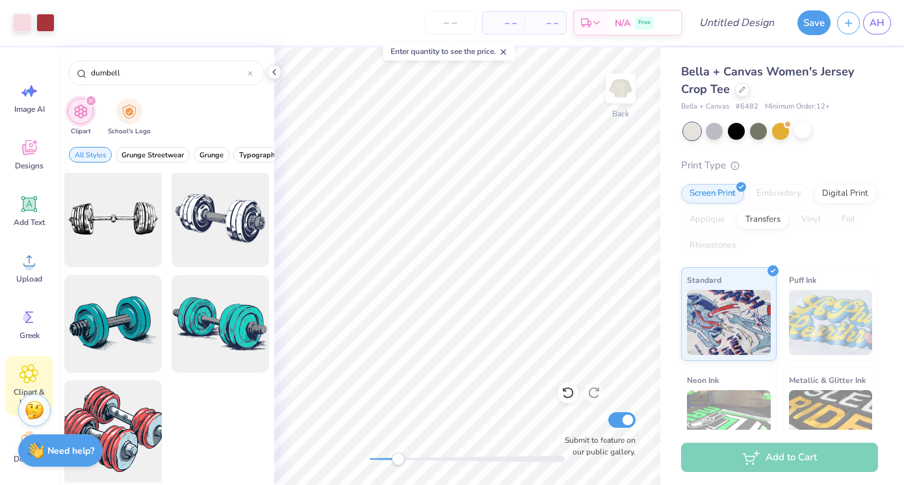
type input "dumbell"
click at [160, 414] on div at bounding box center [112, 429] width 107 height 107
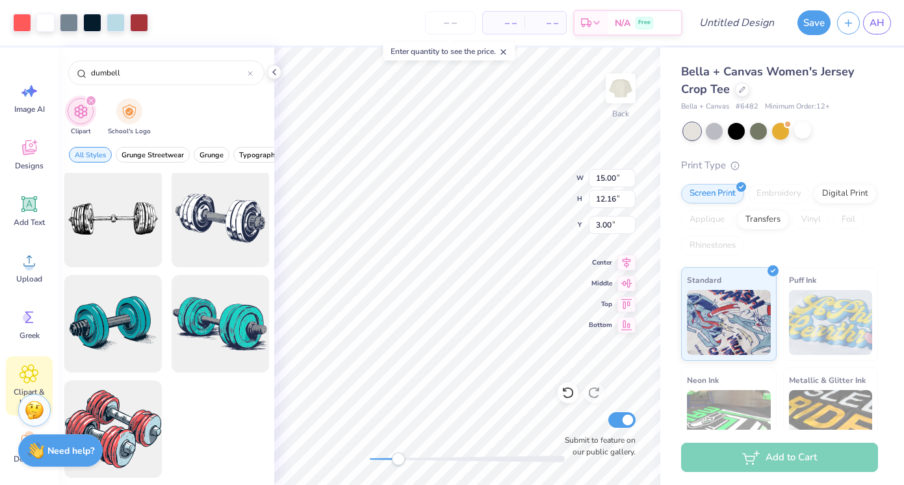
click at [386, 459] on div at bounding box center [467, 458] width 195 height 6
click at [386, 459] on div "Accessibility label" at bounding box center [385, 458] width 13 height 13
drag, startPoint x: 386, startPoint y: 459, endPoint x: 374, endPoint y: 459, distance: 11.7
click at [377, 459] on div "Accessibility label" at bounding box center [383, 458] width 13 height 13
click at [396, 459] on div at bounding box center [467, 458] width 195 height 6
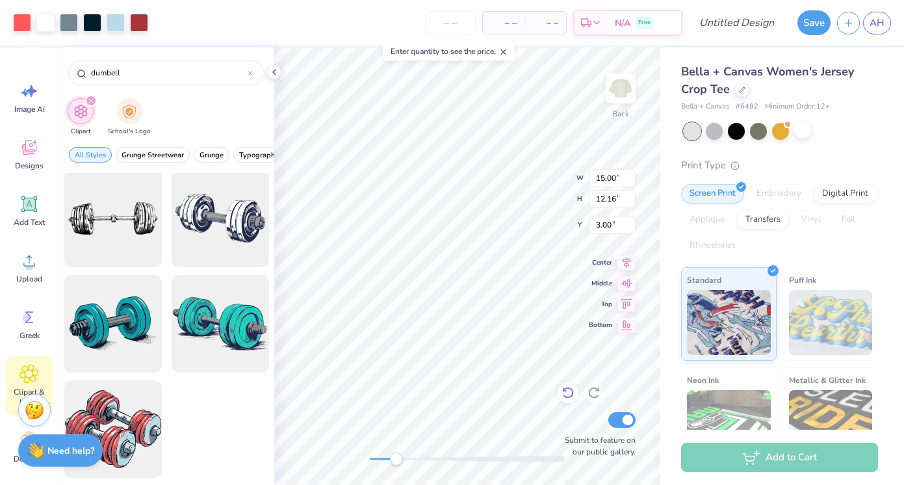
click at [537, 346] on div "Back W 15.00 15.00 " H 12.16 12.16 " Y 3.00 3.00 " Center Middle Top Bottom Sub…" at bounding box center [467, 265] width 386 height 437
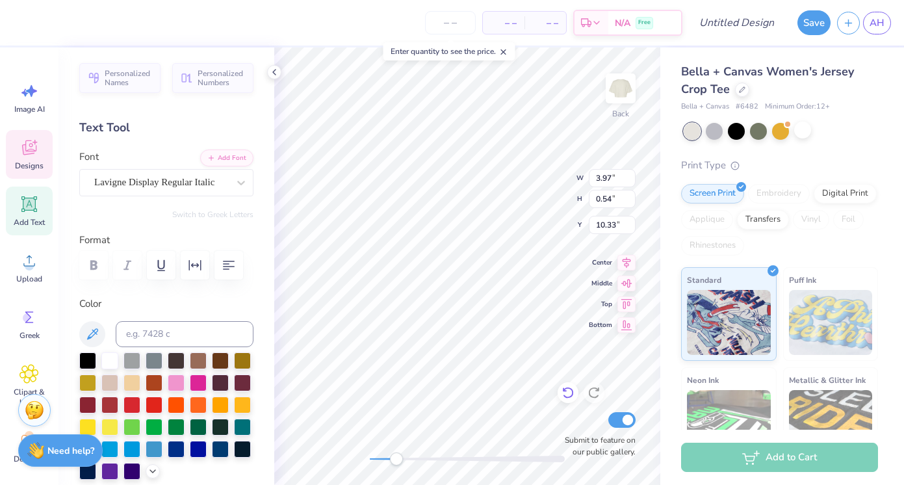
scroll to position [0, 1]
type input "5.08"
type input "4.12"
type input "7.18"
type input "0.99"
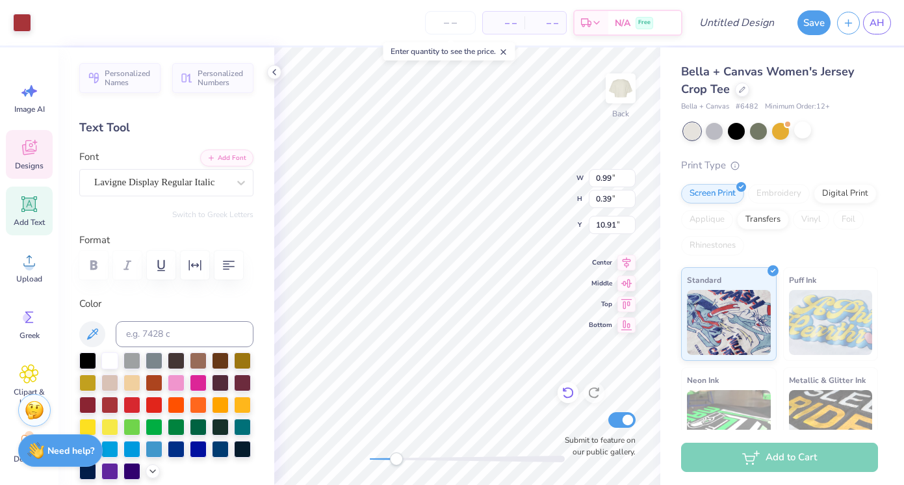
type input "0.39"
type input "10.91"
type input "5.08"
type input "4.12"
type input "5.54"
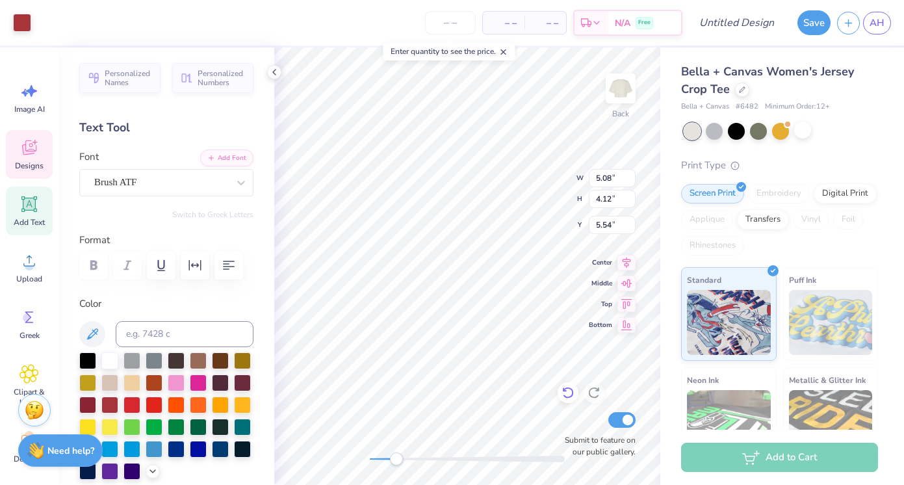
type input "1.82"
type input "2.07"
type input "4.94"
type textarea "Stronger by the day!"
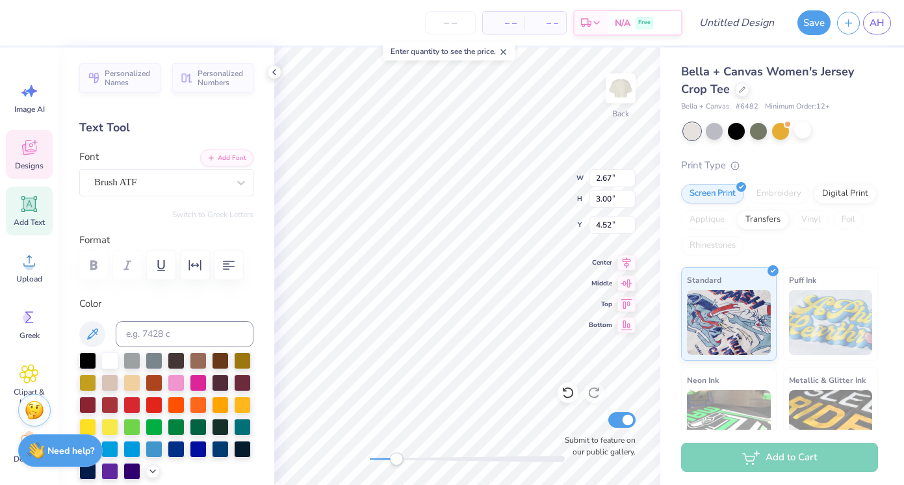
click at [385, 456] on div at bounding box center [467, 458] width 195 height 6
type input "5.08"
type input "4.12"
type input "6.85"
type input "3.70"
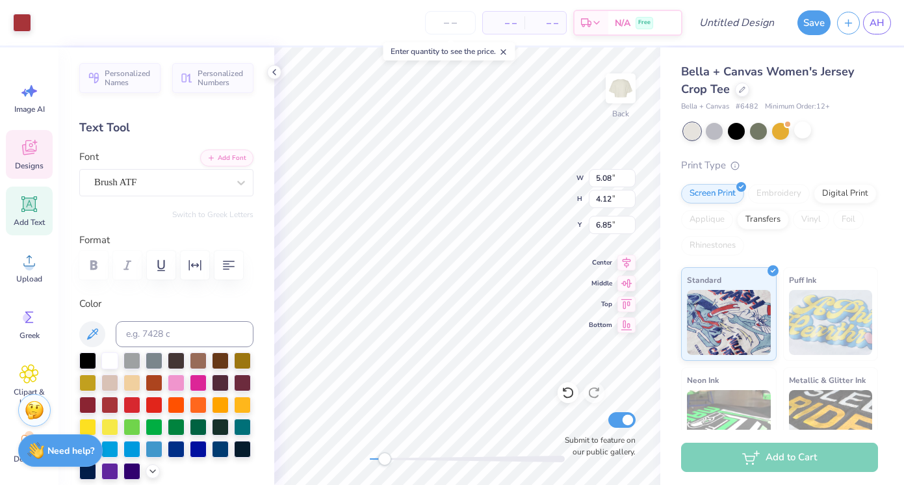
type input "1.60"
type input "6.50"
type input "5.08"
type input "4.12"
type input "6.57"
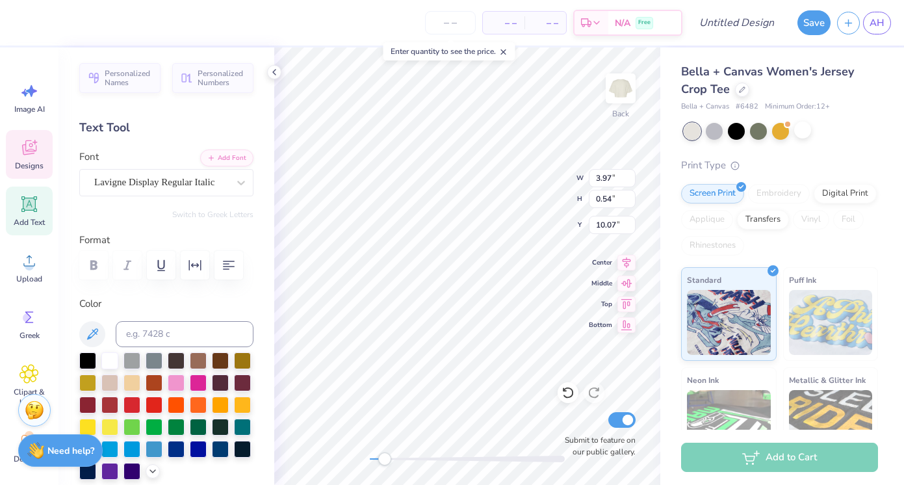
scroll to position [0, 1]
click at [568, 398] on icon at bounding box center [567, 393] width 11 height 12
type input "3.97"
type input "0.54"
type input "10.15"
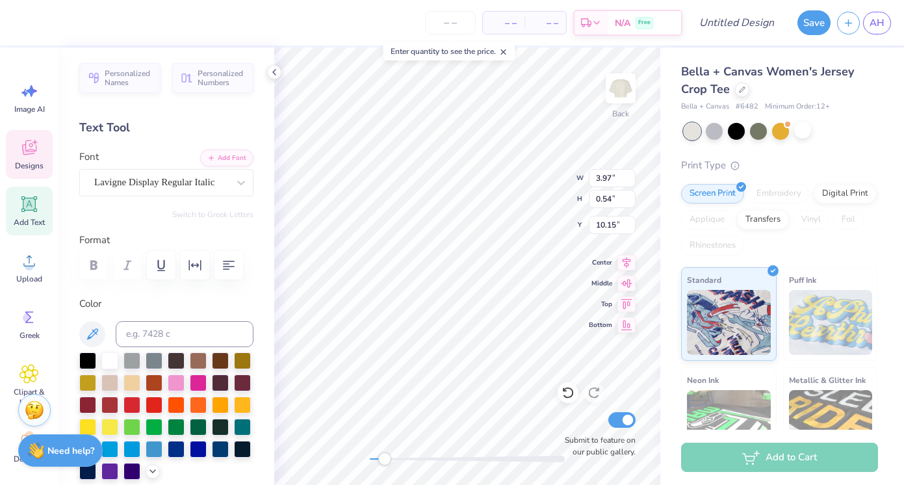
scroll to position [0, 2]
type textarea "R"
type textarea "Established"
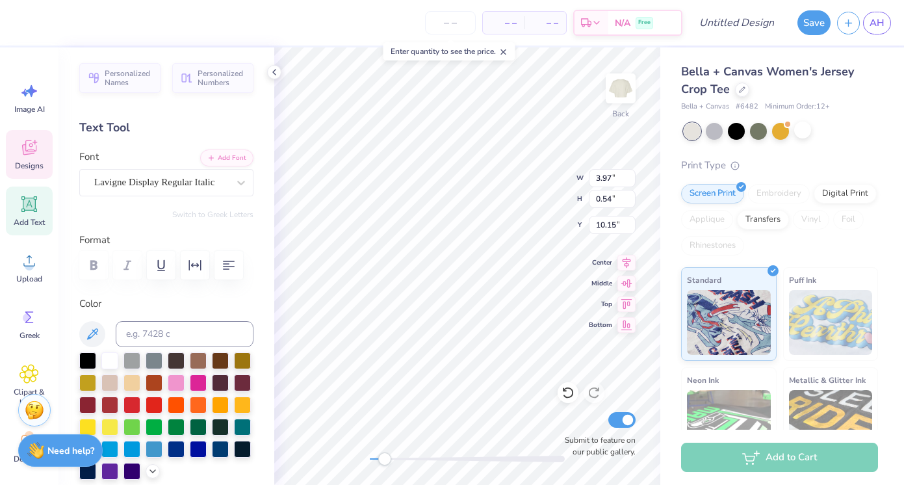
type input "0.99"
type input "0.39"
type input "10.97"
type textarea "2022"
